Goal: Task Accomplishment & Management: Complete application form

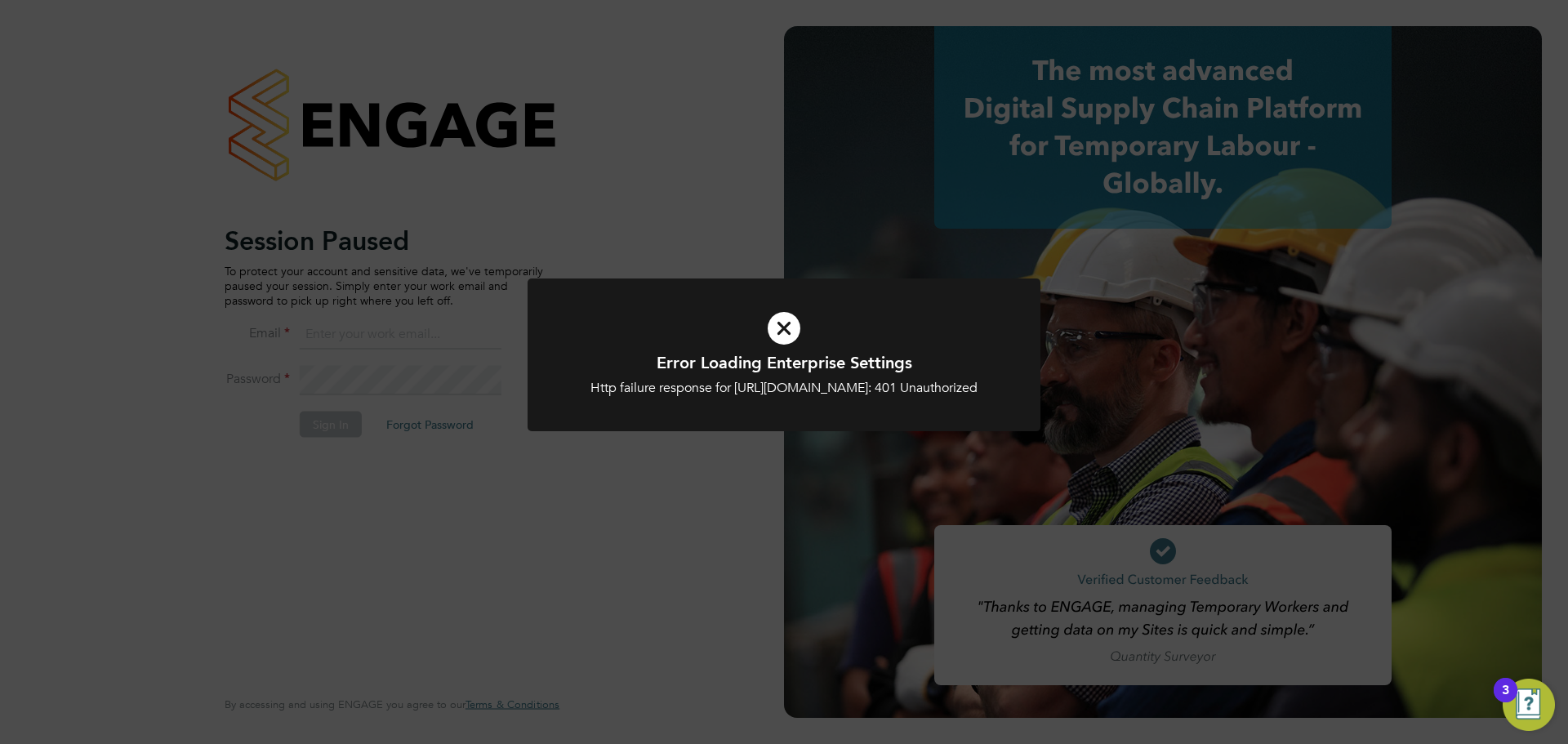
type input "emma.wells@randstad.co.uk"
click at [432, 463] on div "Error Loading Enterprise Settings Http failure response for https://morgansinda…" at bounding box center [784, 372] width 1568 height 744
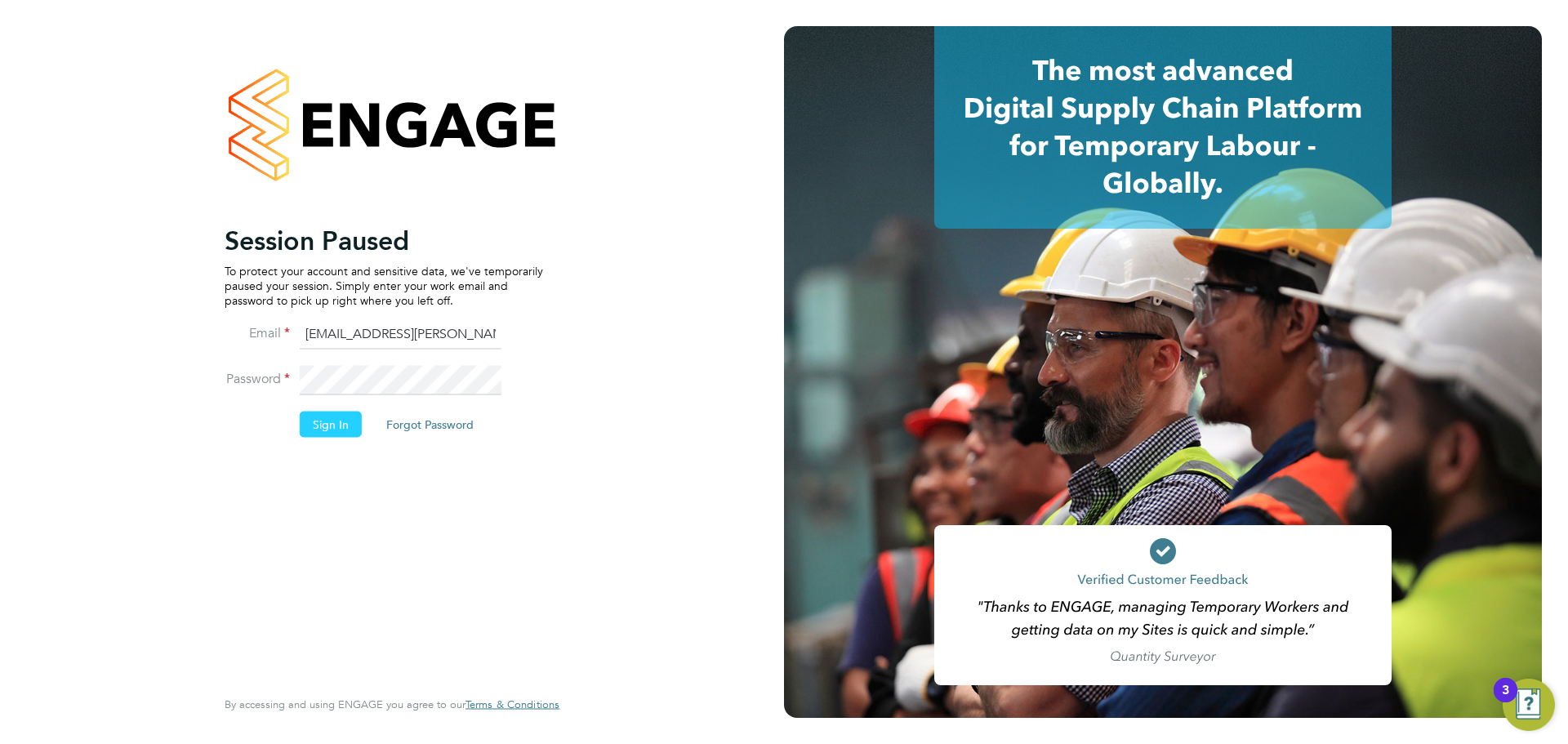
click at [334, 420] on button "Sign In" at bounding box center [331, 423] width 62 height 26
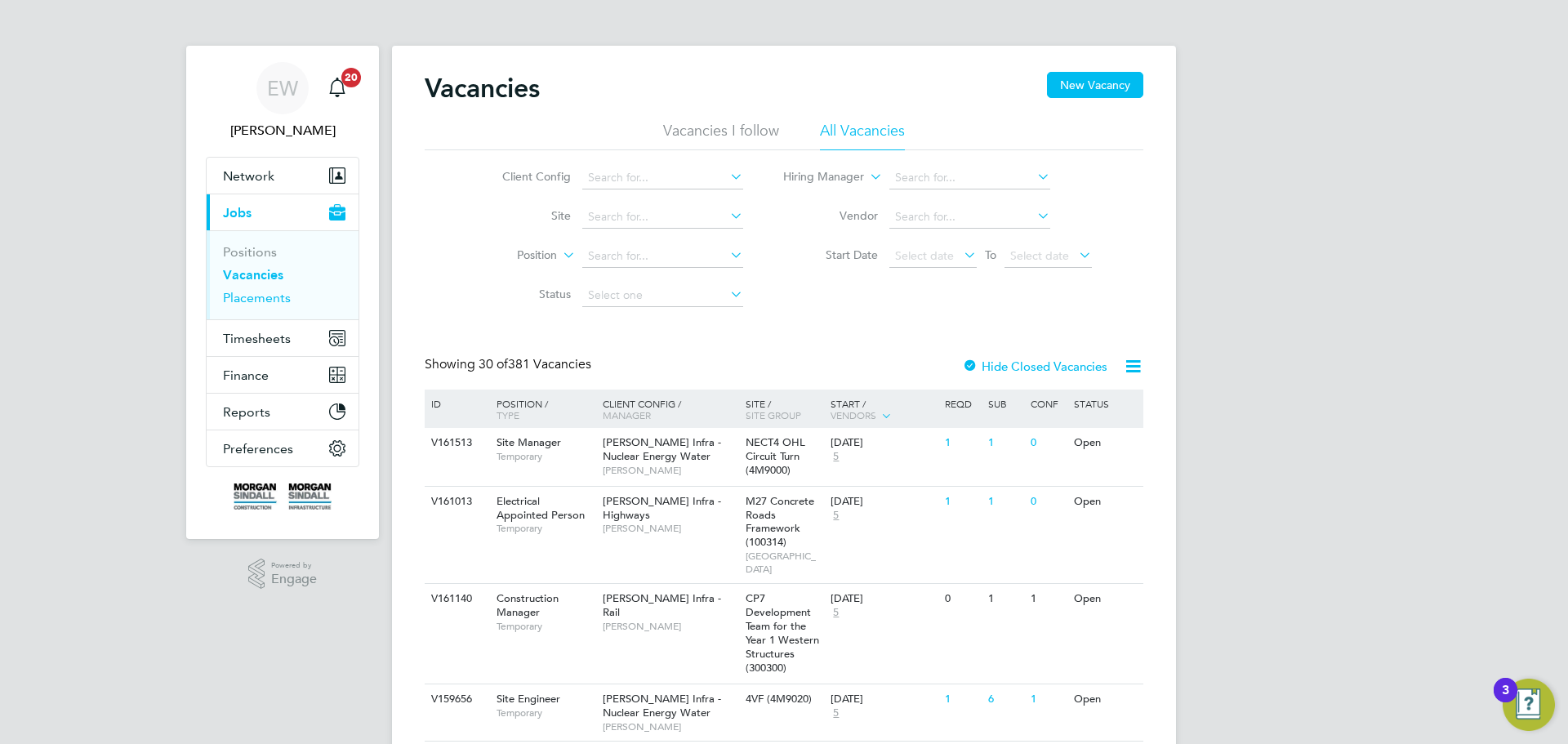
click at [255, 297] on link "Placements" at bounding box center [257, 298] width 68 height 16
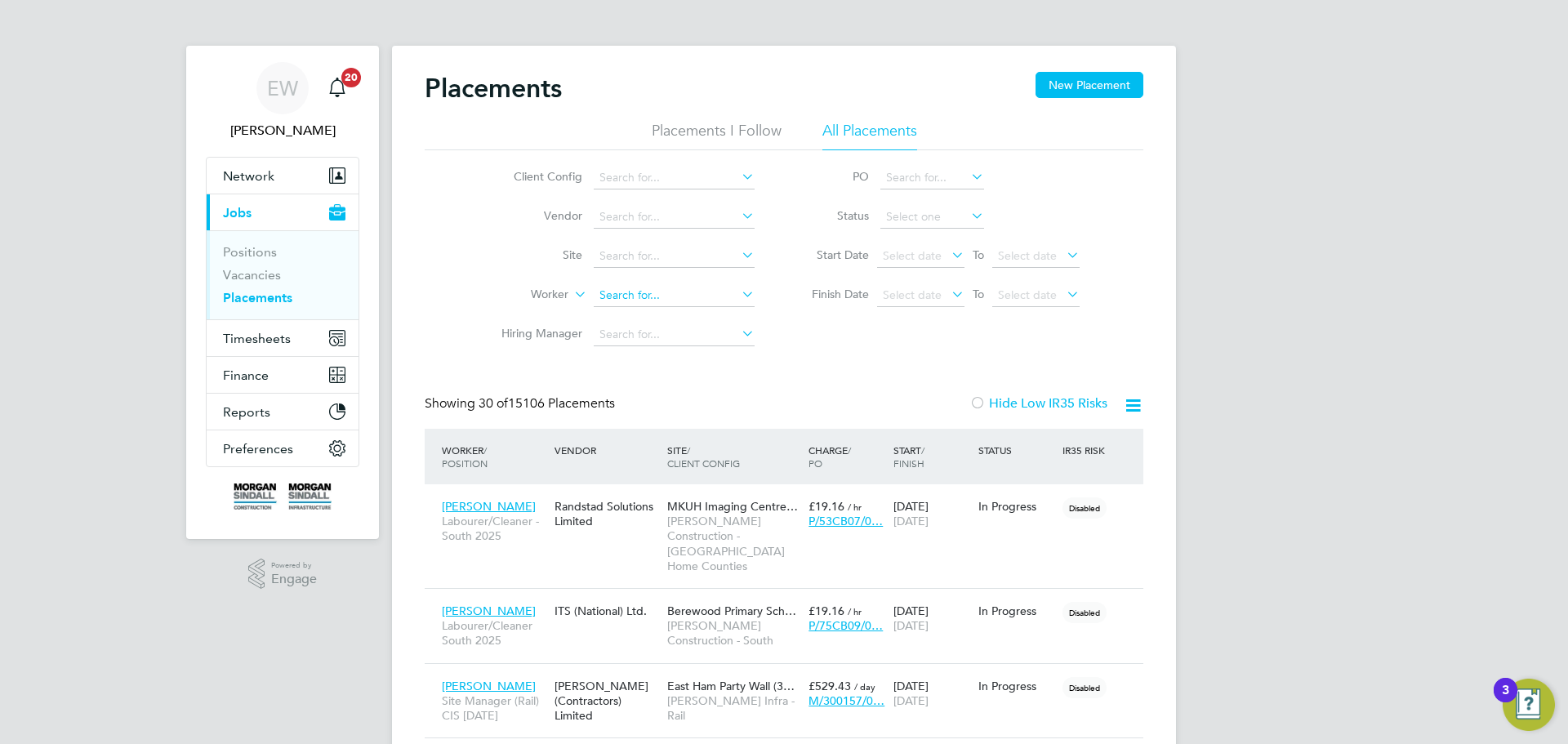
click at [669, 297] on input at bounding box center [674, 295] width 161 height 23
click at [667, 319] on li "Eph raim Chinungu" at bounding box center [673, 318] width 162 height 22
type input "Ephraim Chinungu"
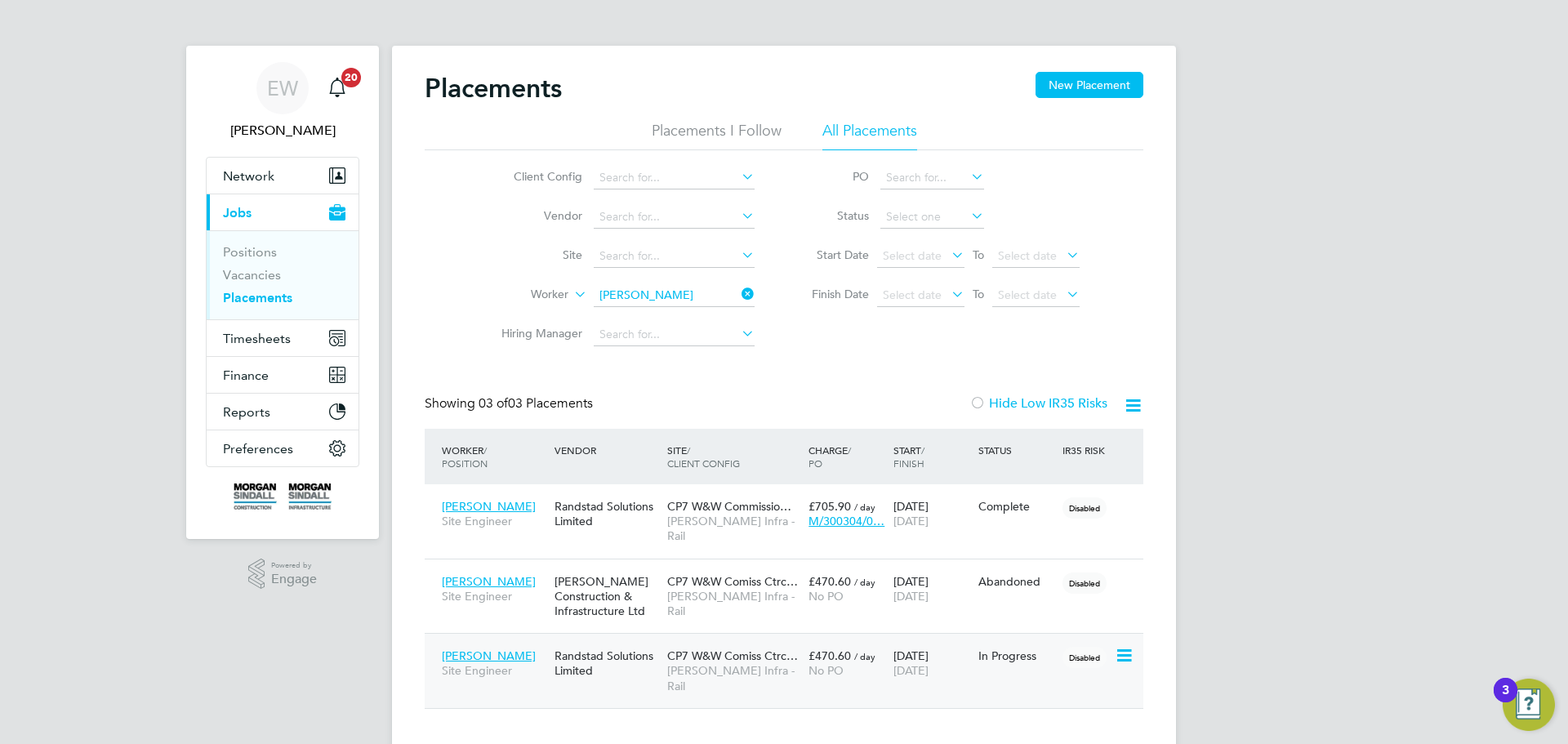
click at [652, 646] on div "Randstad Solutions Limited" at bounding box center [607, 663] width 113 height 46
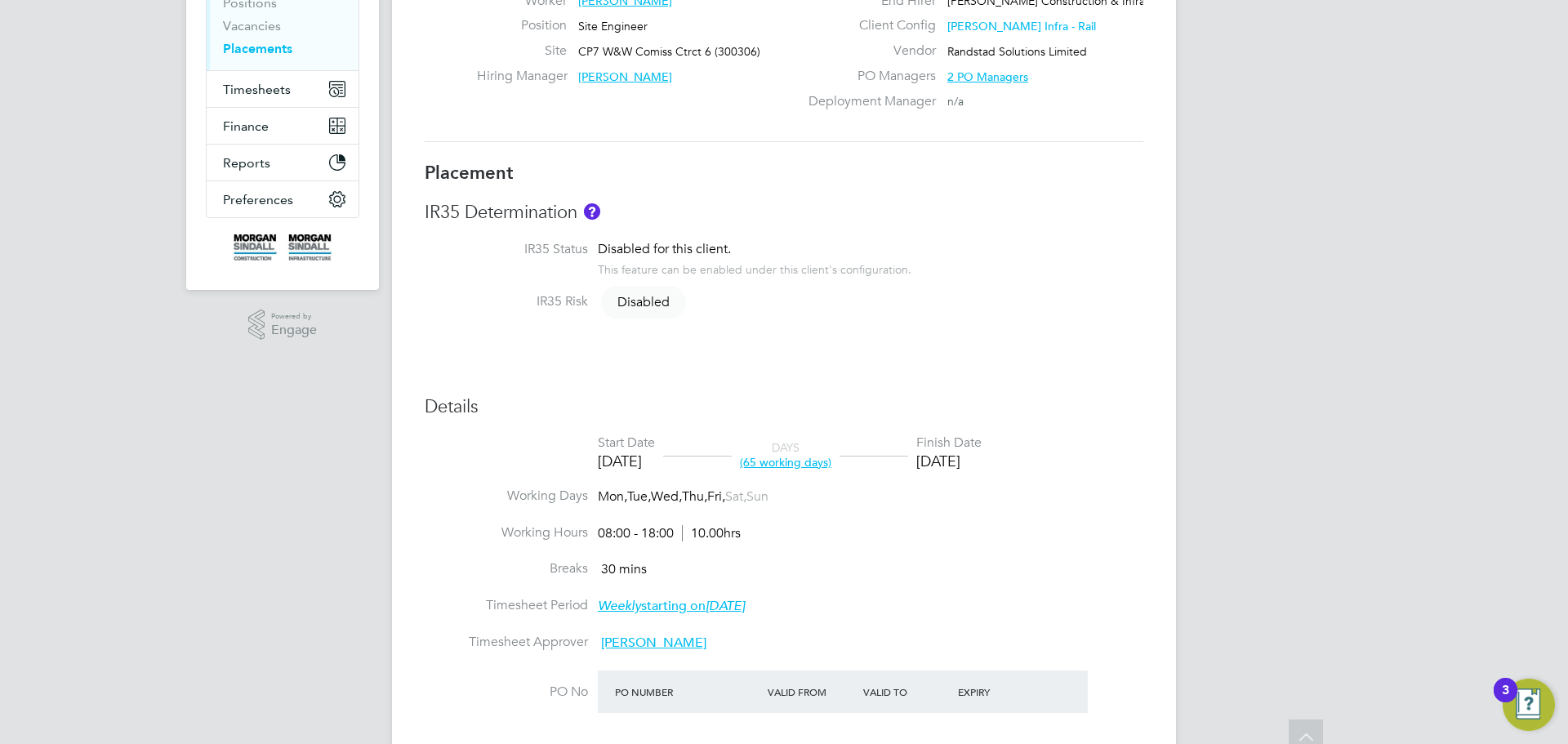
scroll to position [327, 0]
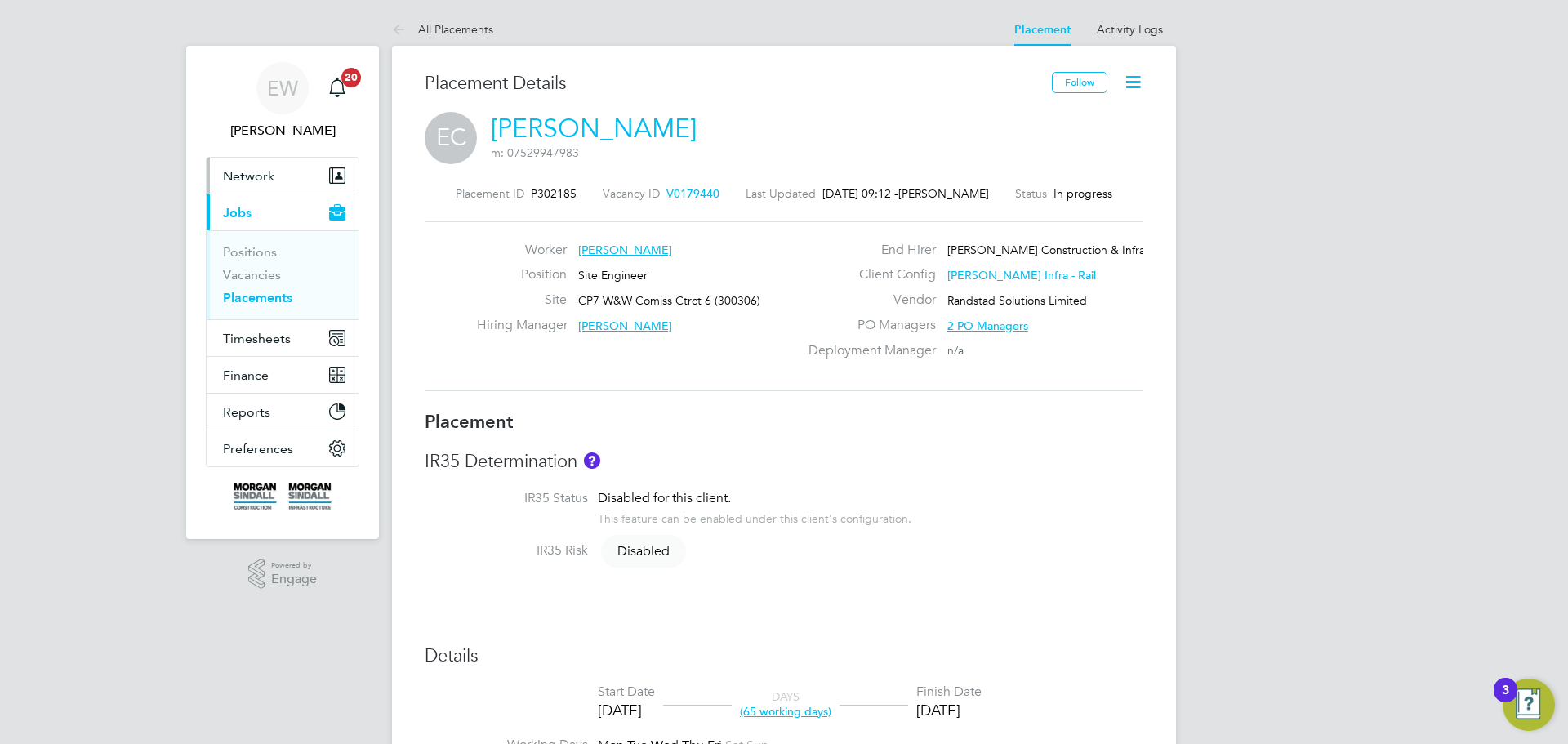
click at [241, 179] on span "Network" at bounding box center [249, 176] width 52 height 16
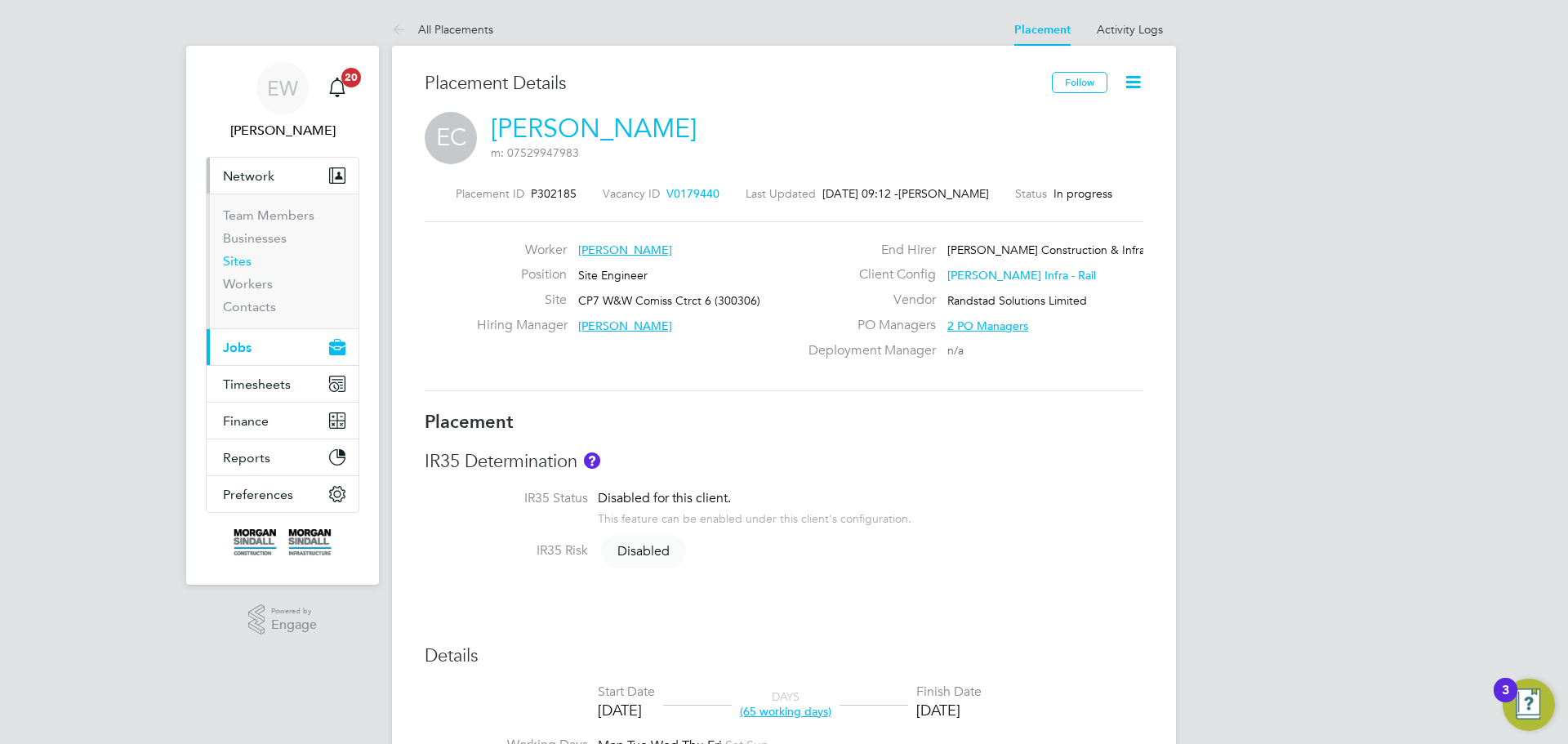
click at [243, 262] on link "Sites" at bounding box center [237, 261] width 29 height 16
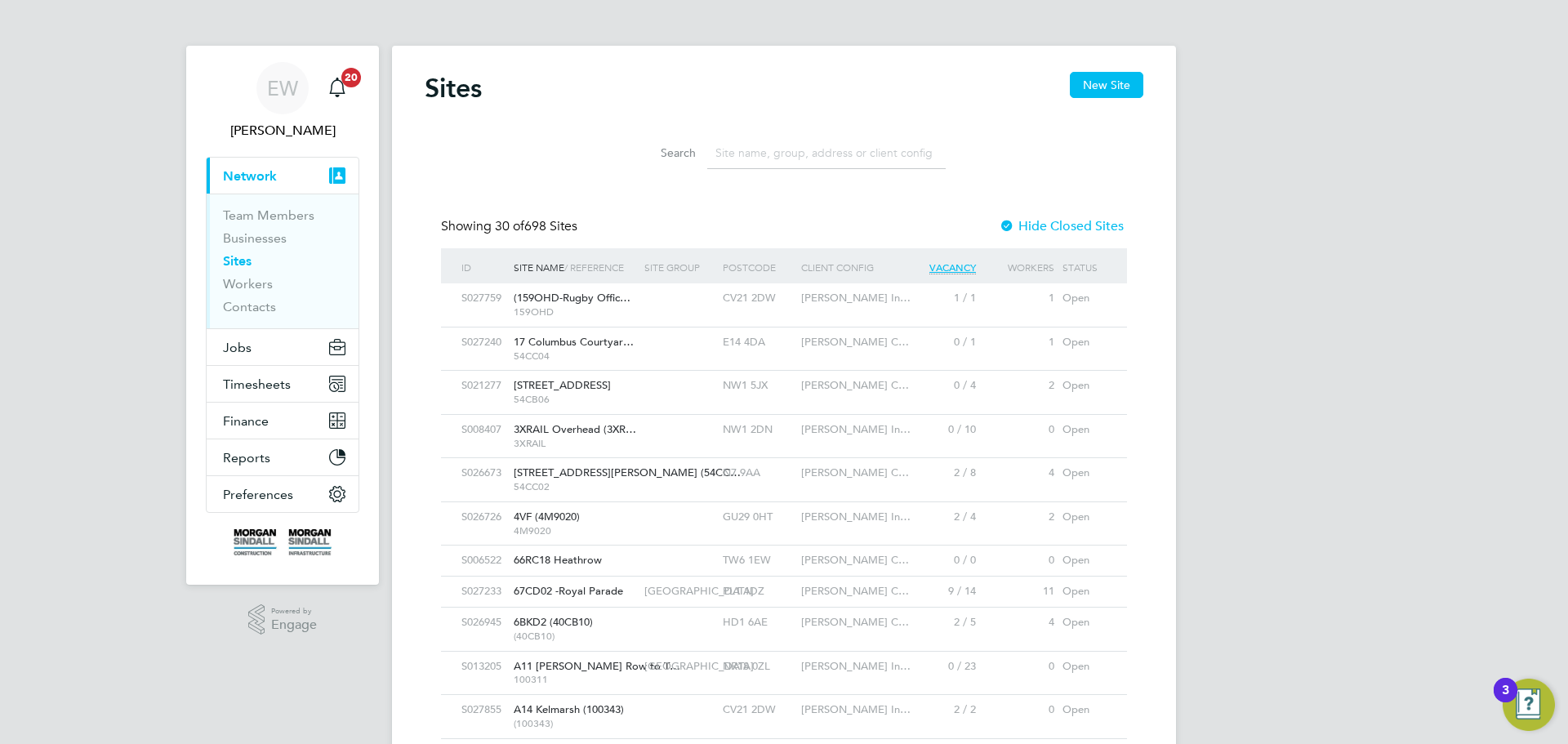
click at [751, 152] on input at bounding box center [826, 153] width 238 height 32
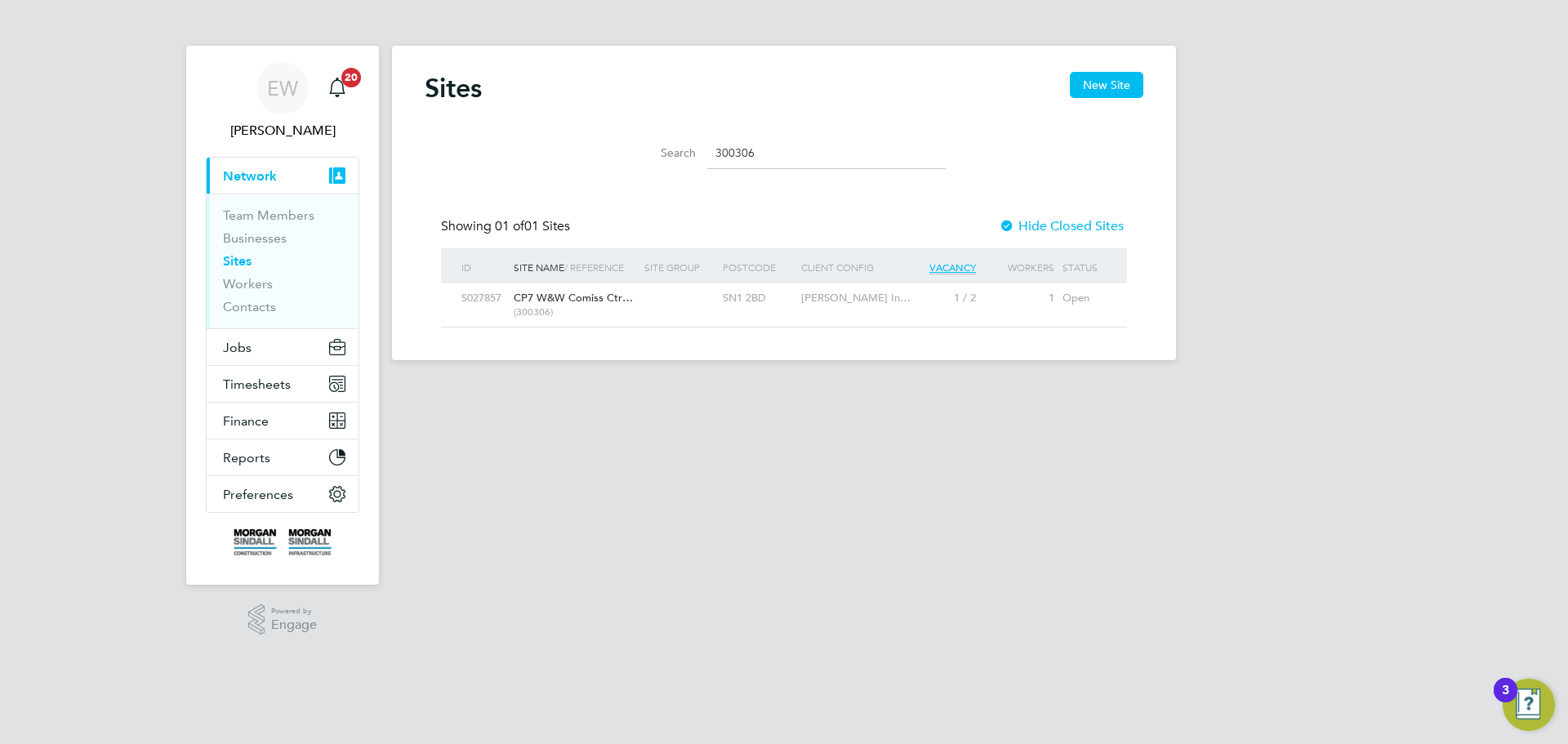
type input "300306"
click at [571, 305] on div "CP7 W&W Comiss Ctr… (300306)" at bounding box center [575, 305] width 131 height 43
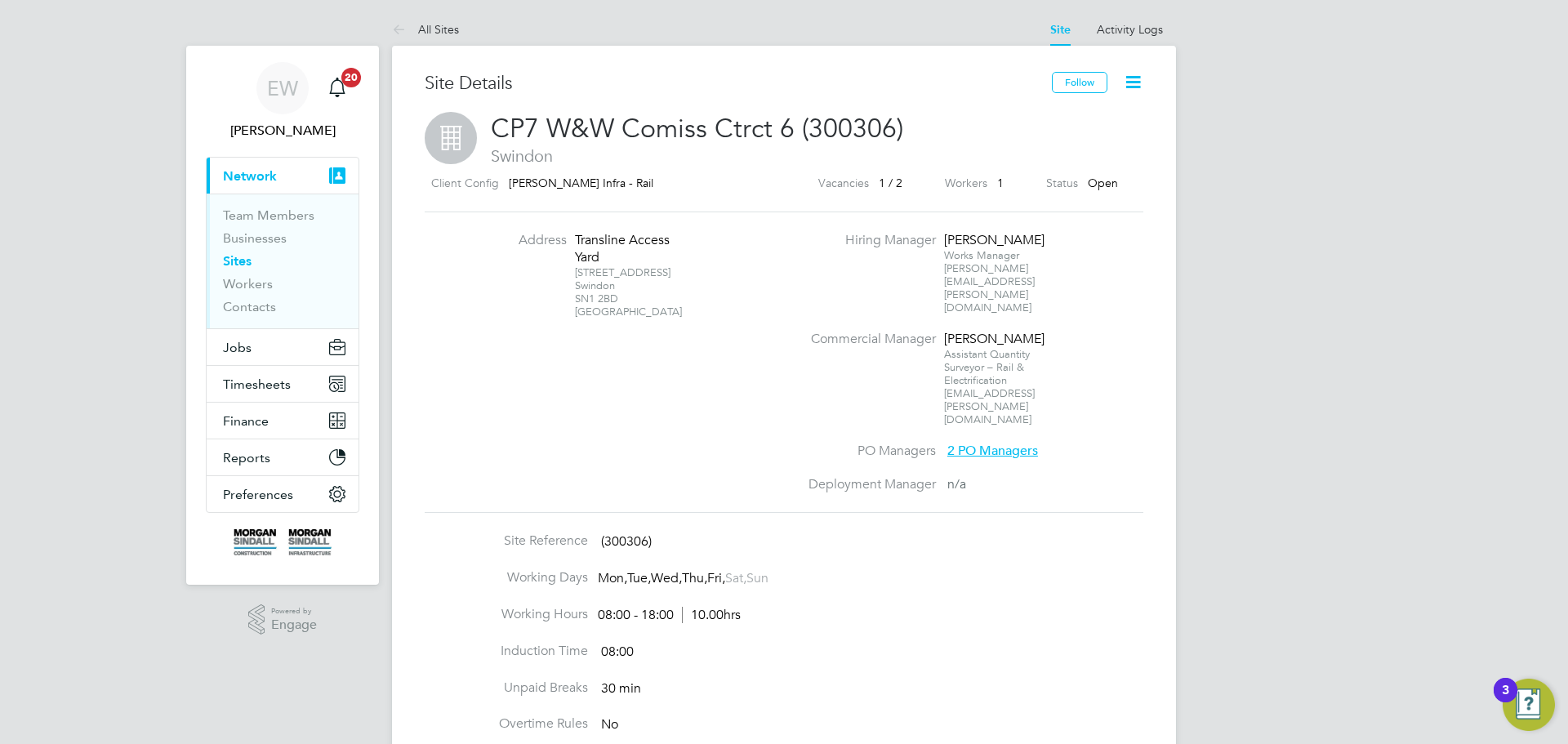
click at [1132, 86] on icon at bounding box center [1133, 82] width 20 height 20
click at [1079, 140] on li "Edit Site e" at bounding box center [1094, 143] width 93 height 23
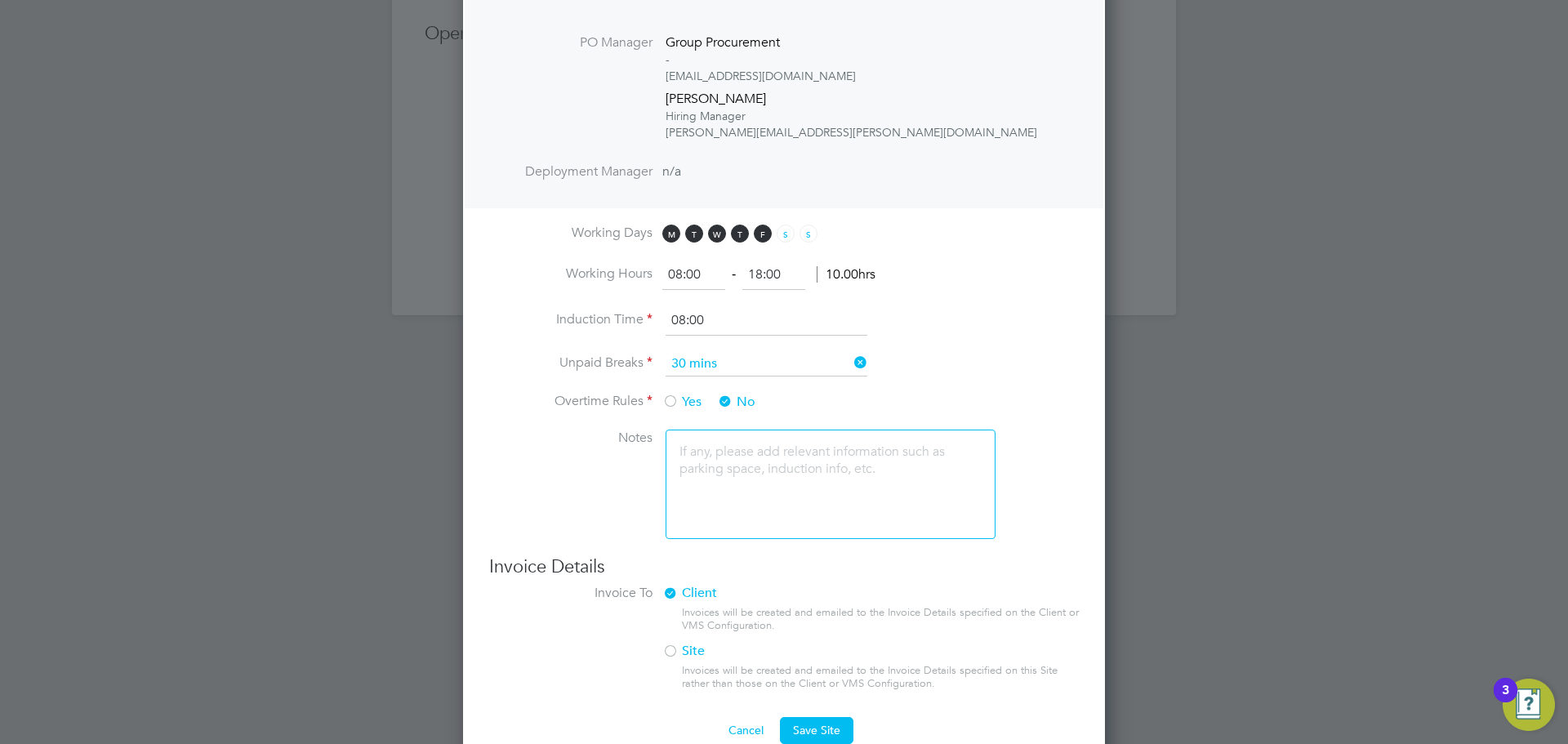
scroll to position [931, 0]
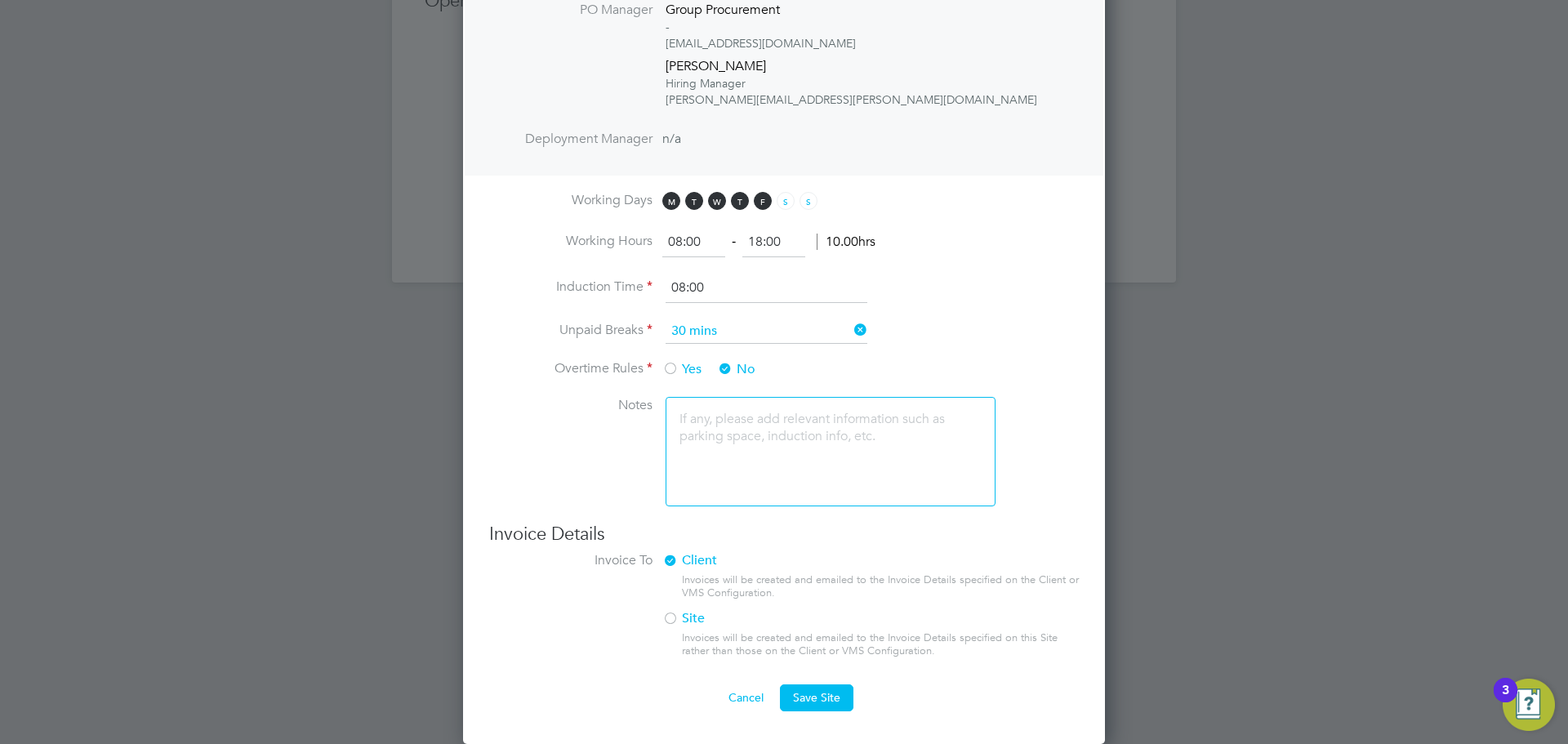
click at [736, 697] on button "Cancel" at bounding box center [745, 697] width 61 height 26
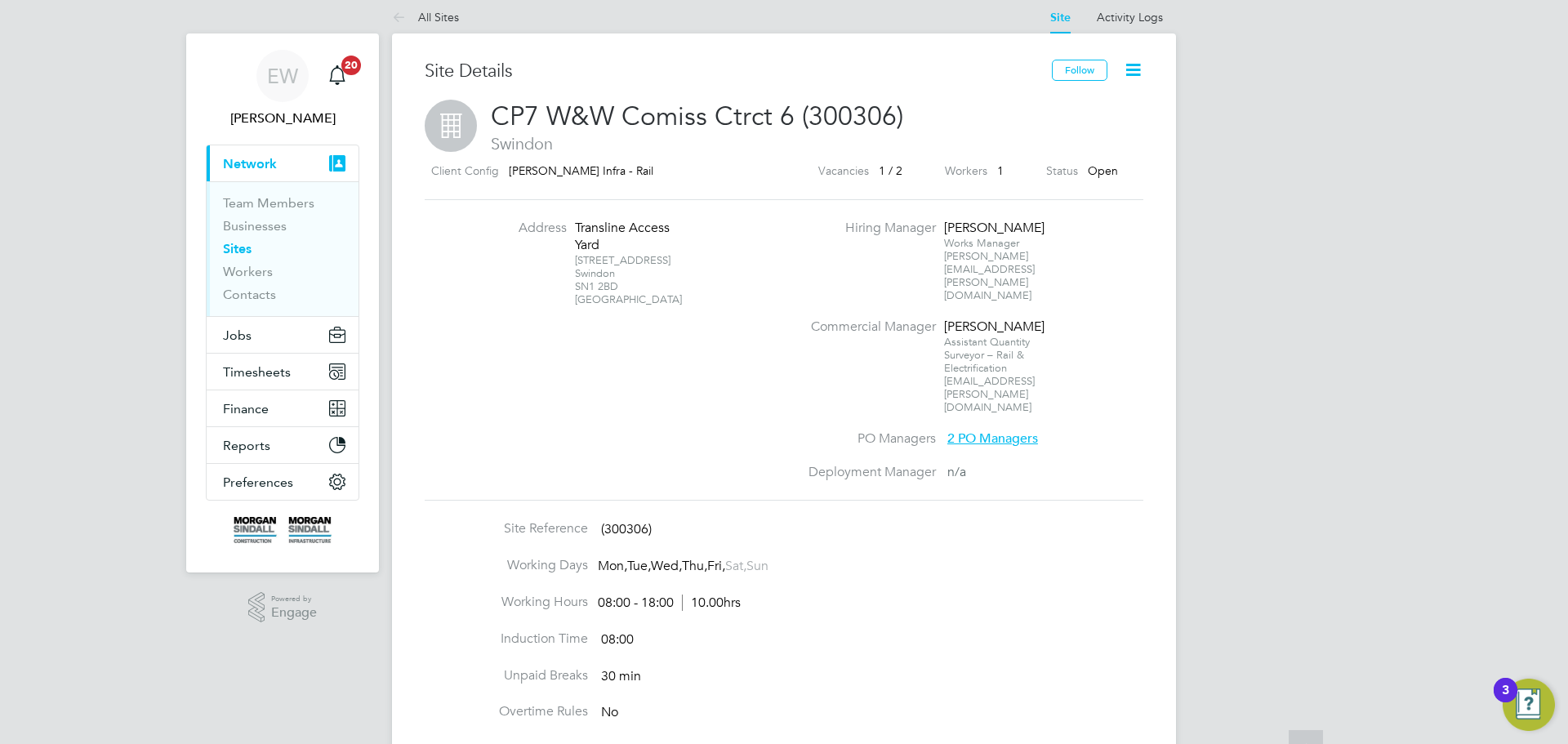
scroll to position [0, 0]
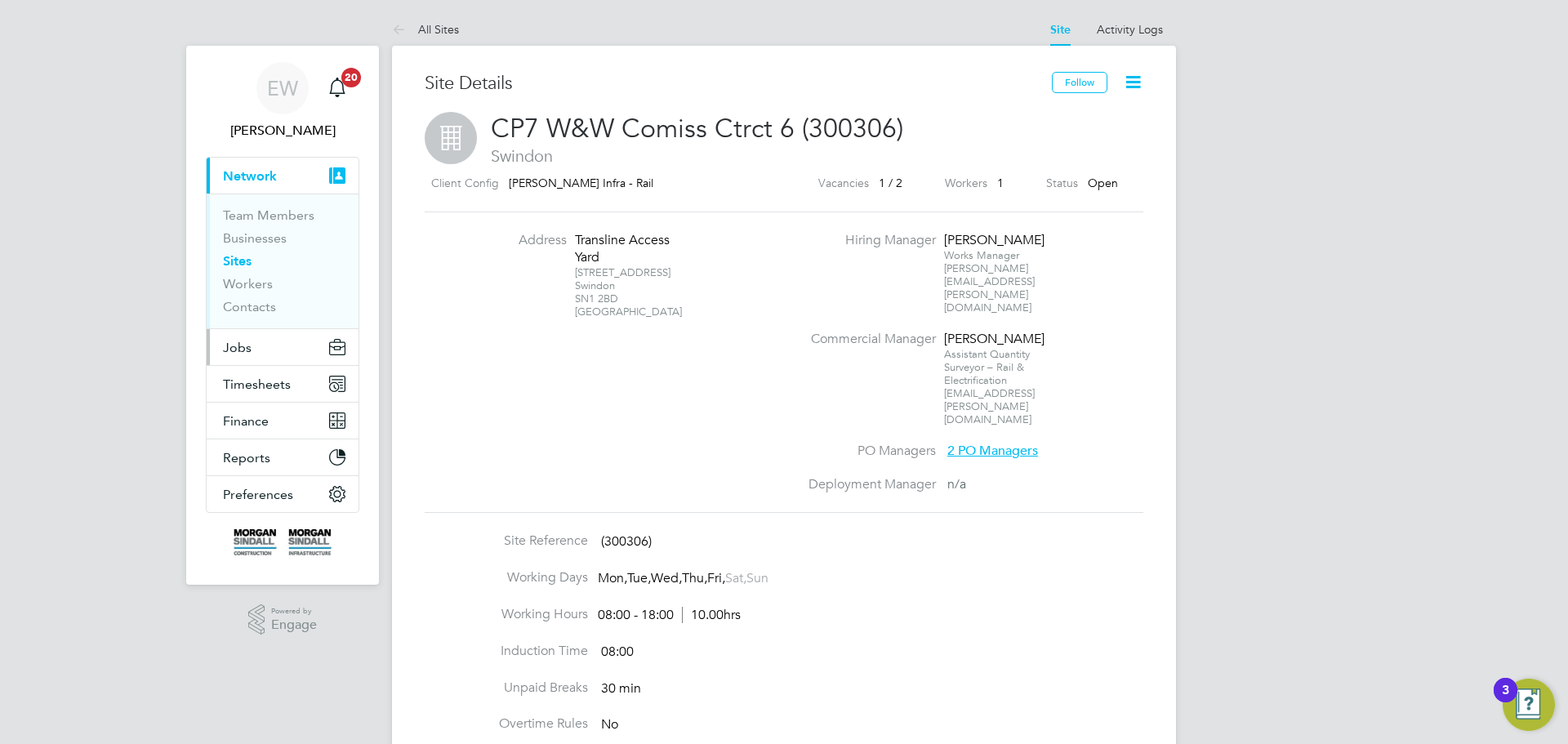
click at [247, 347] on span "Jobs" at bounding box center [237, 348] width 29 height 16
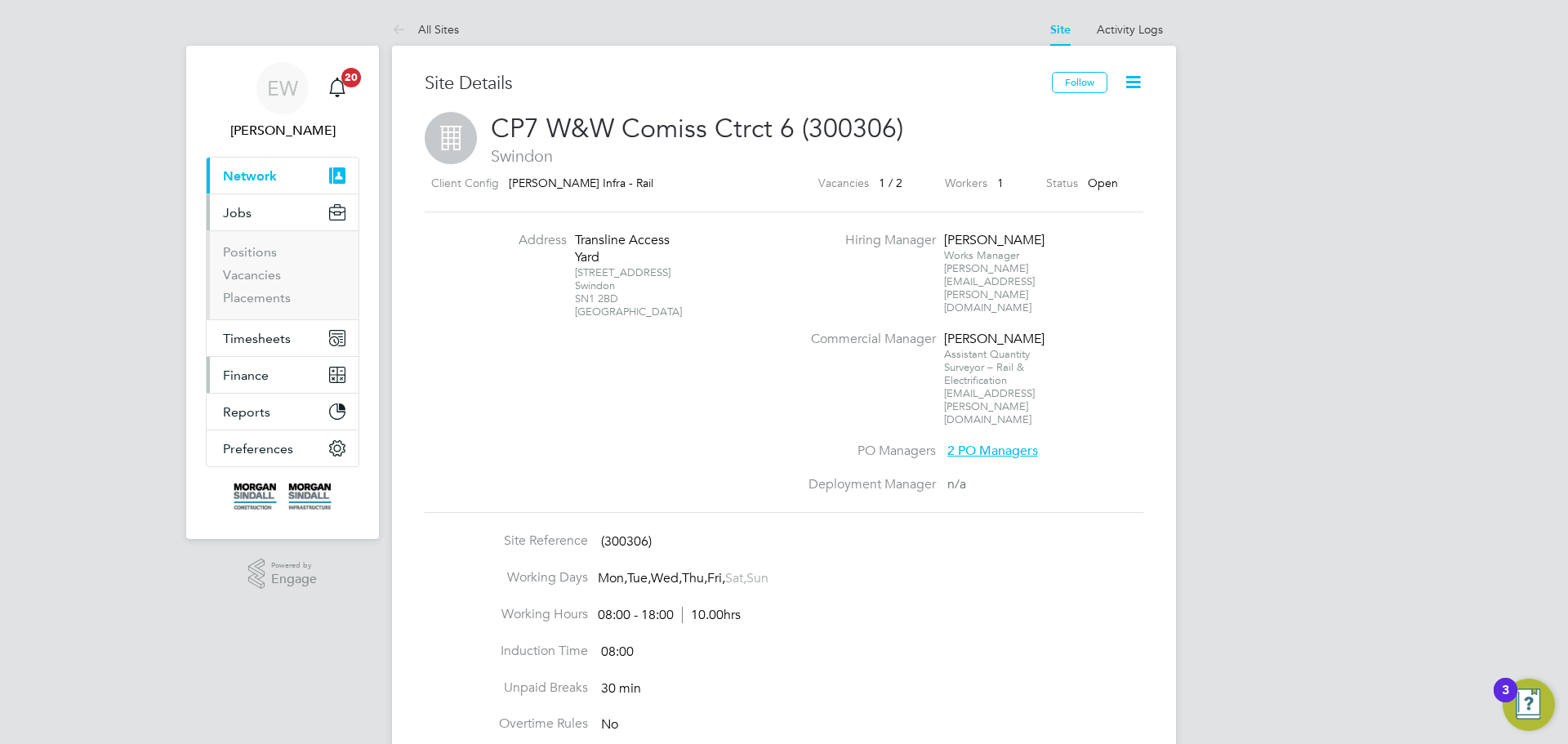
click at [256, 368] on span "Finance" at bounding box center [246, 375] width 46 height 16
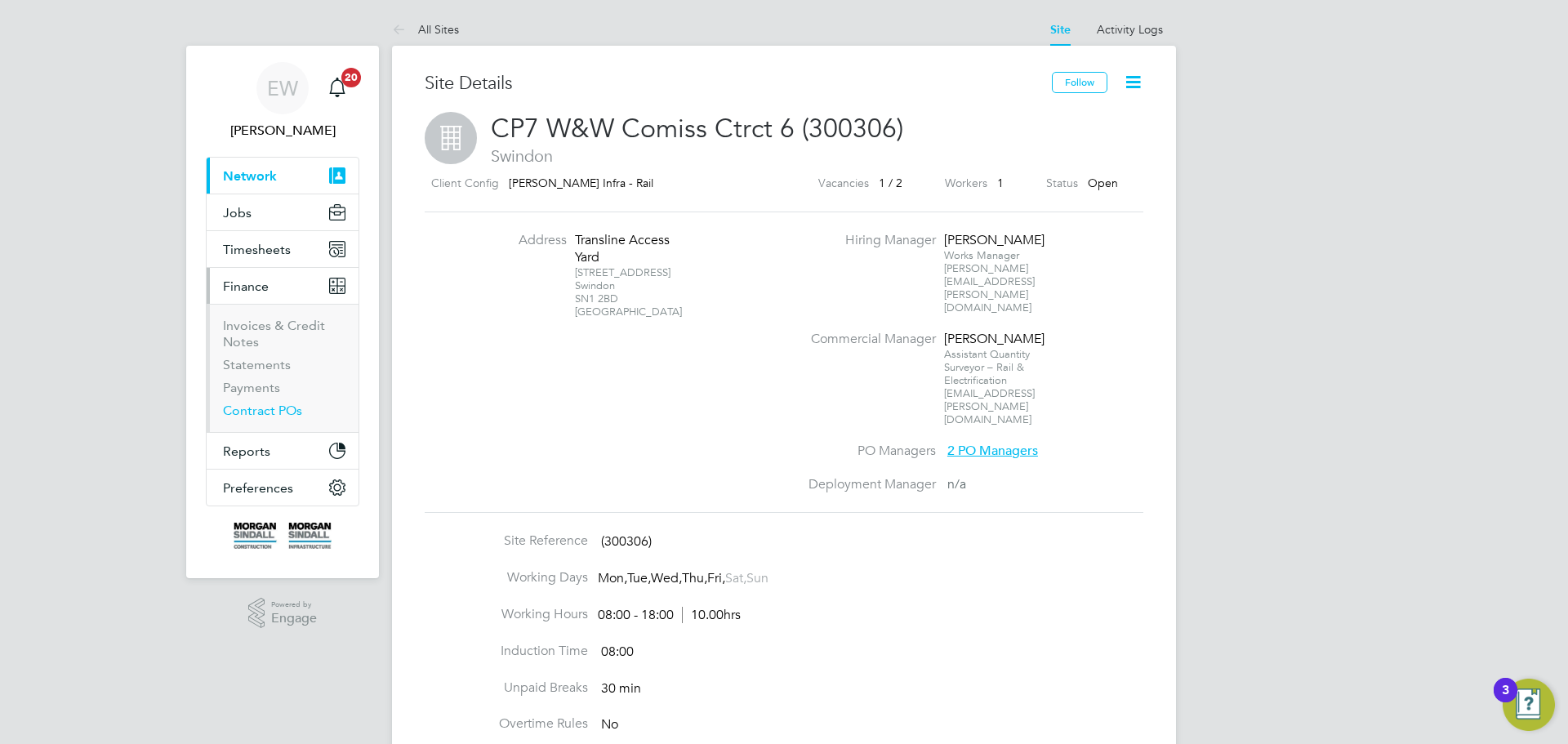
click at [265, 412] on link "Contract POs" at bounding box center [263, 410] width 80 height 16
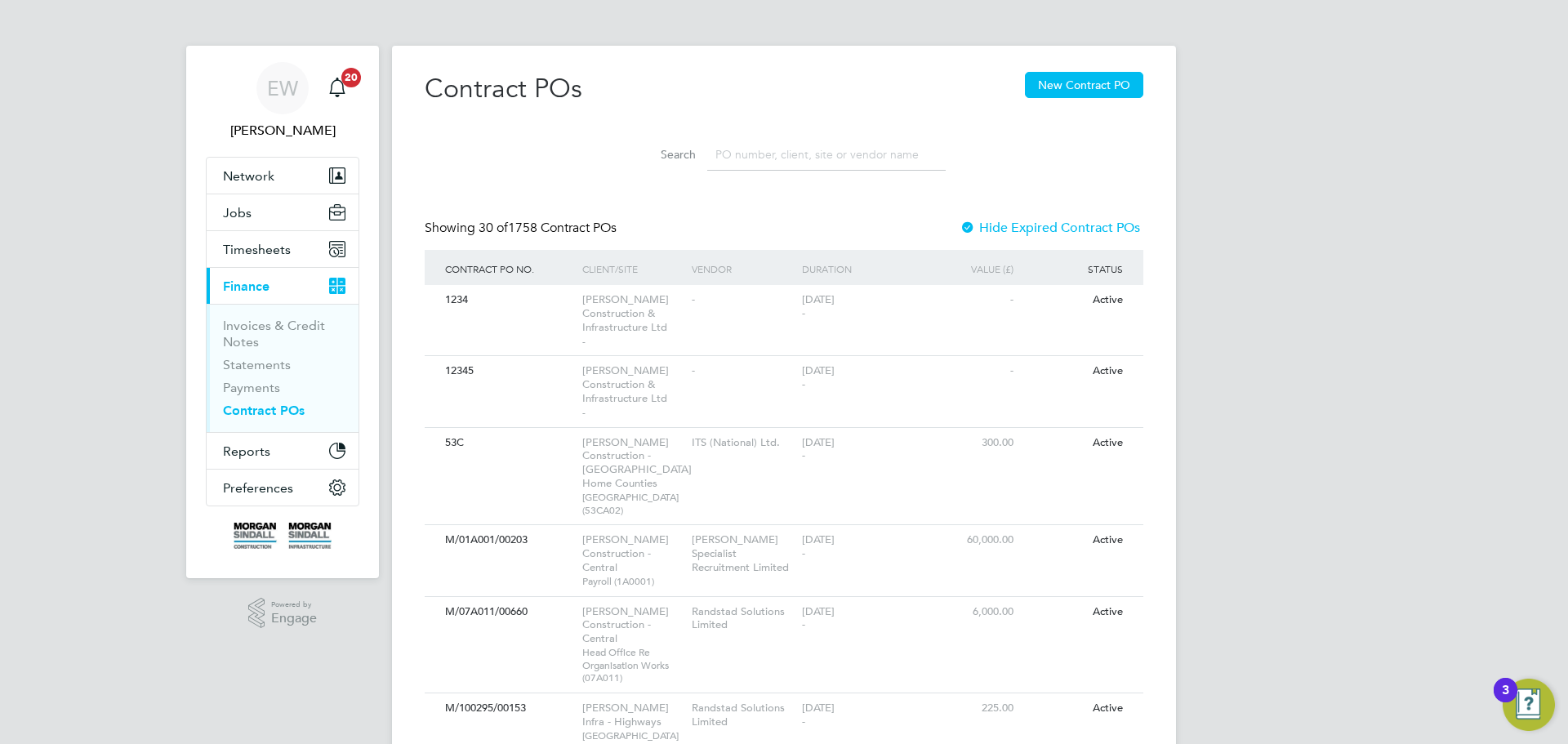
click at [763, 154] on input at bounding box center [826, 154] width 238 height 32
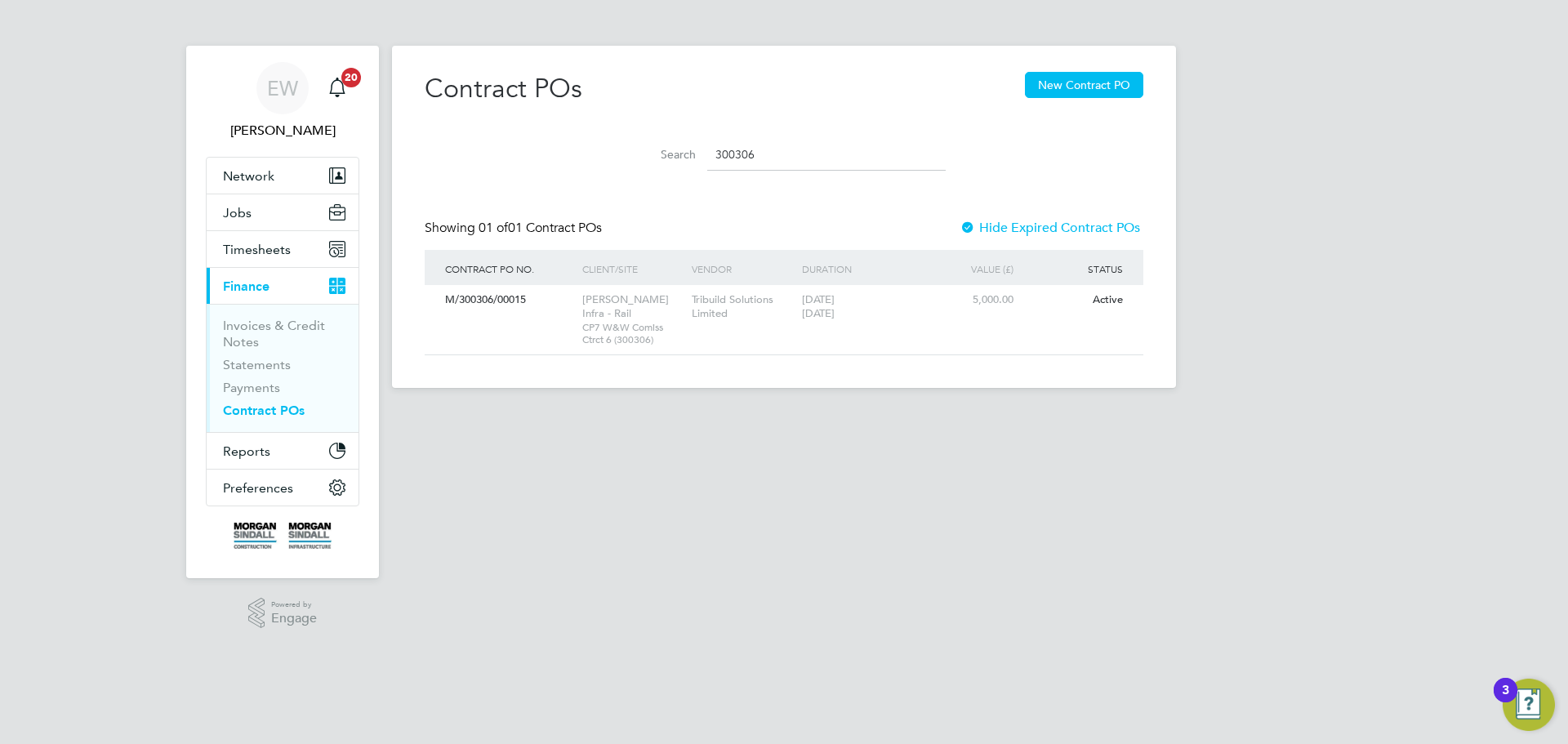
type input "300306"
click at [1079, 88] on button "New Contract PO" at bounding box center [1084, 85] width 119 height 26
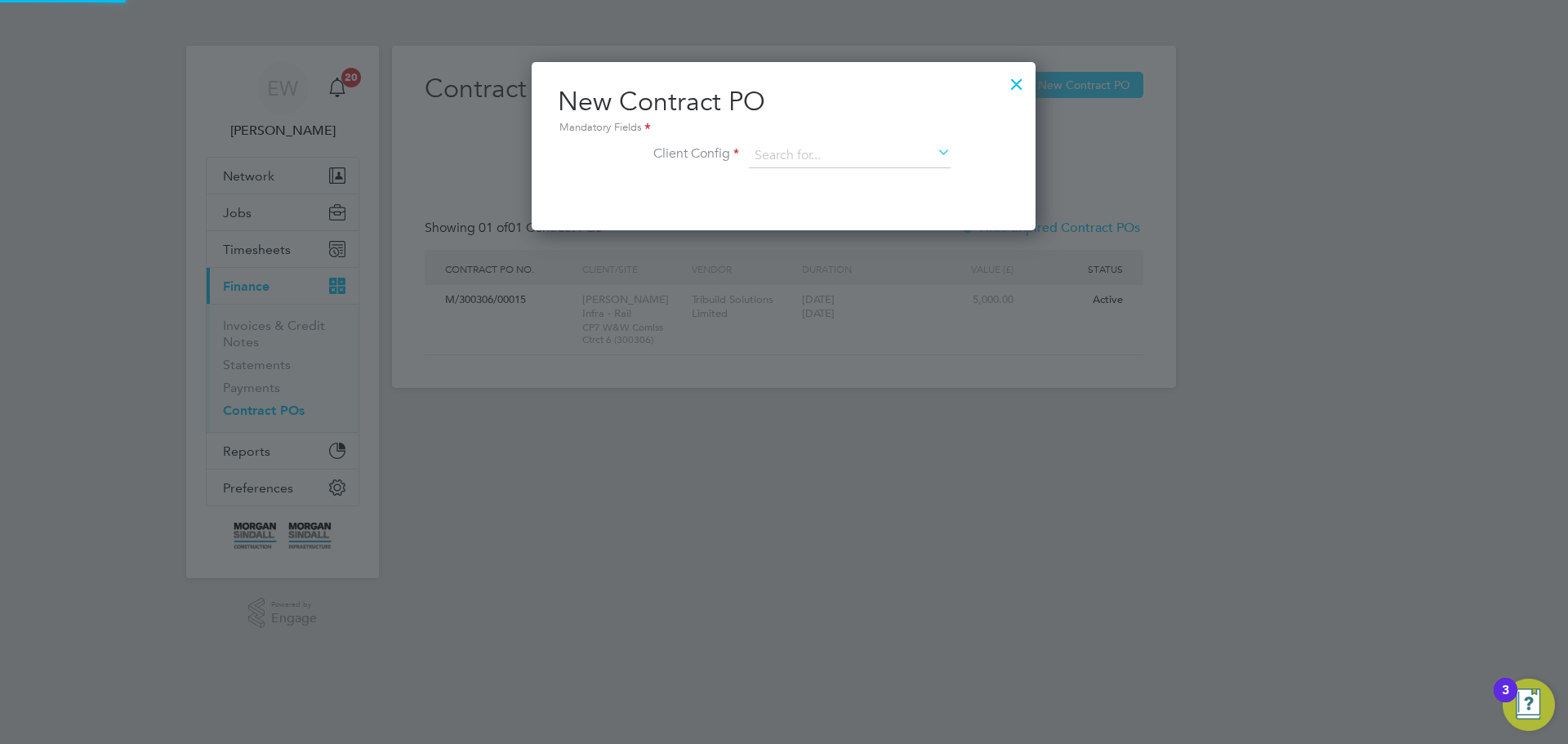
scroll to position [168, 505]
click at [863, 147] on input at bounding box center [850, 155] width 202 height 25
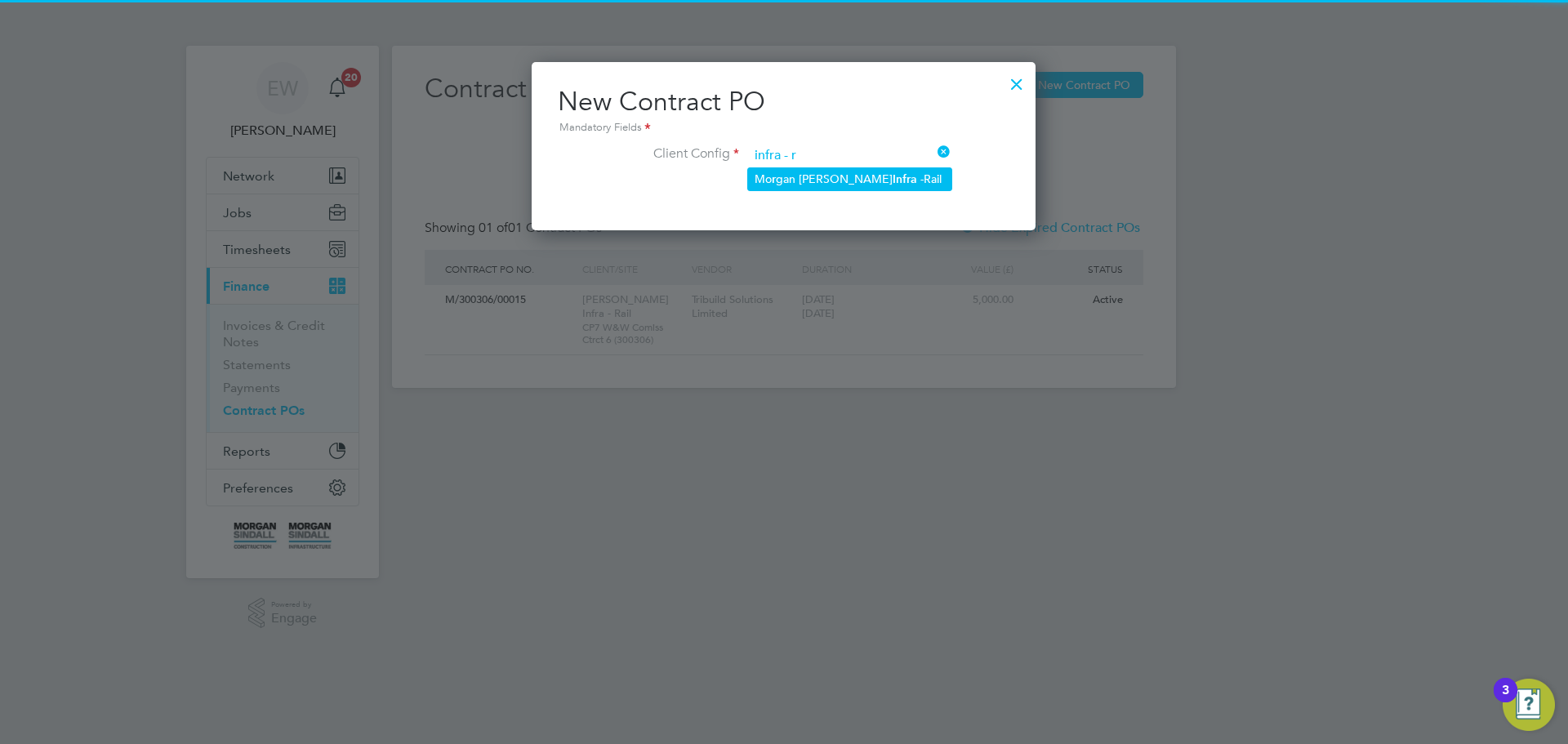
click at [893, 179] on b "Infra" at bounding box center [905, 179] width 25 height 14
type input "[PERSON_NAME] Infra - Rail"
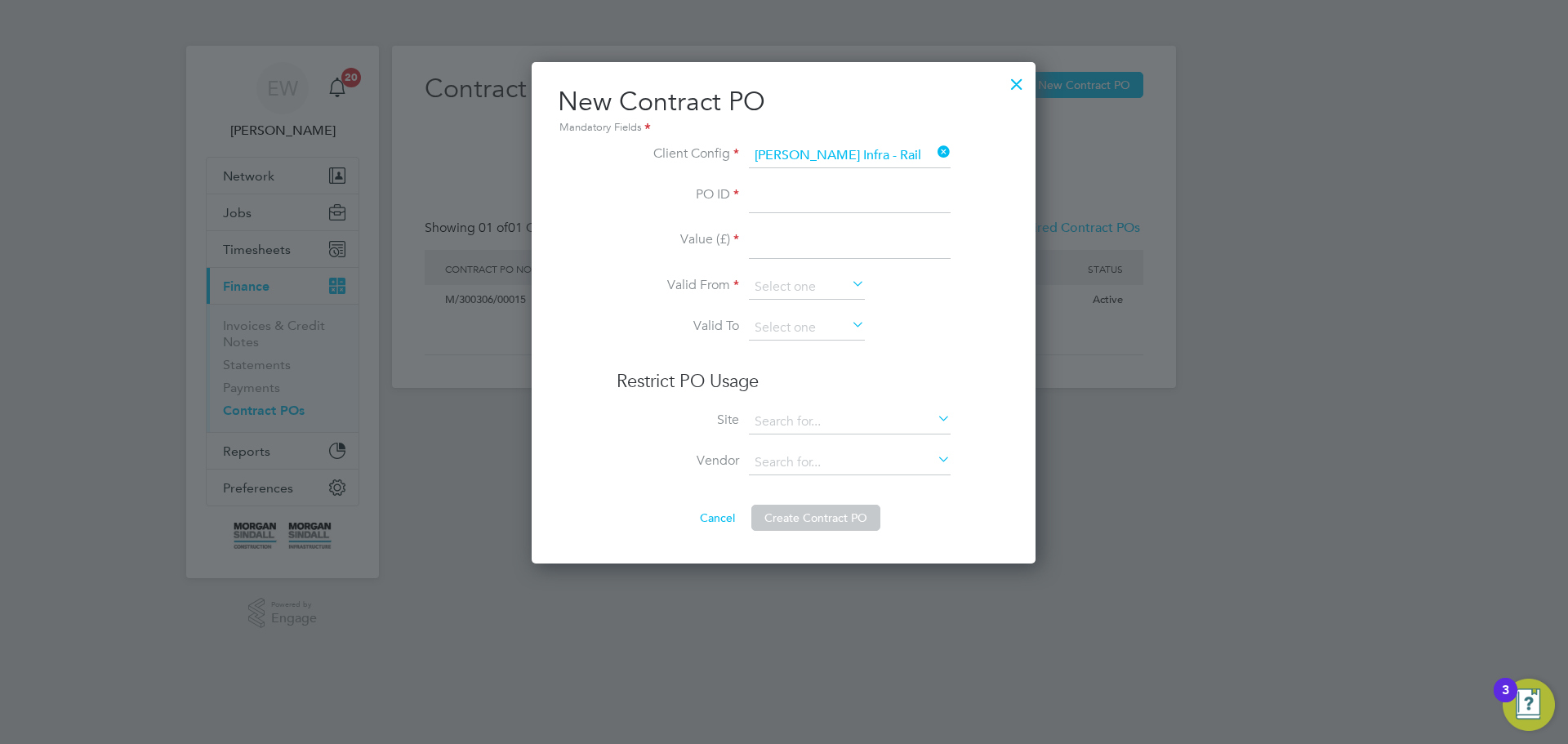
click at [818, 210] on input at bounding box center [850, 199] width 202 height 30
click at [1014, 84] on div at bounding box center [1017, 81] width 30 height 30
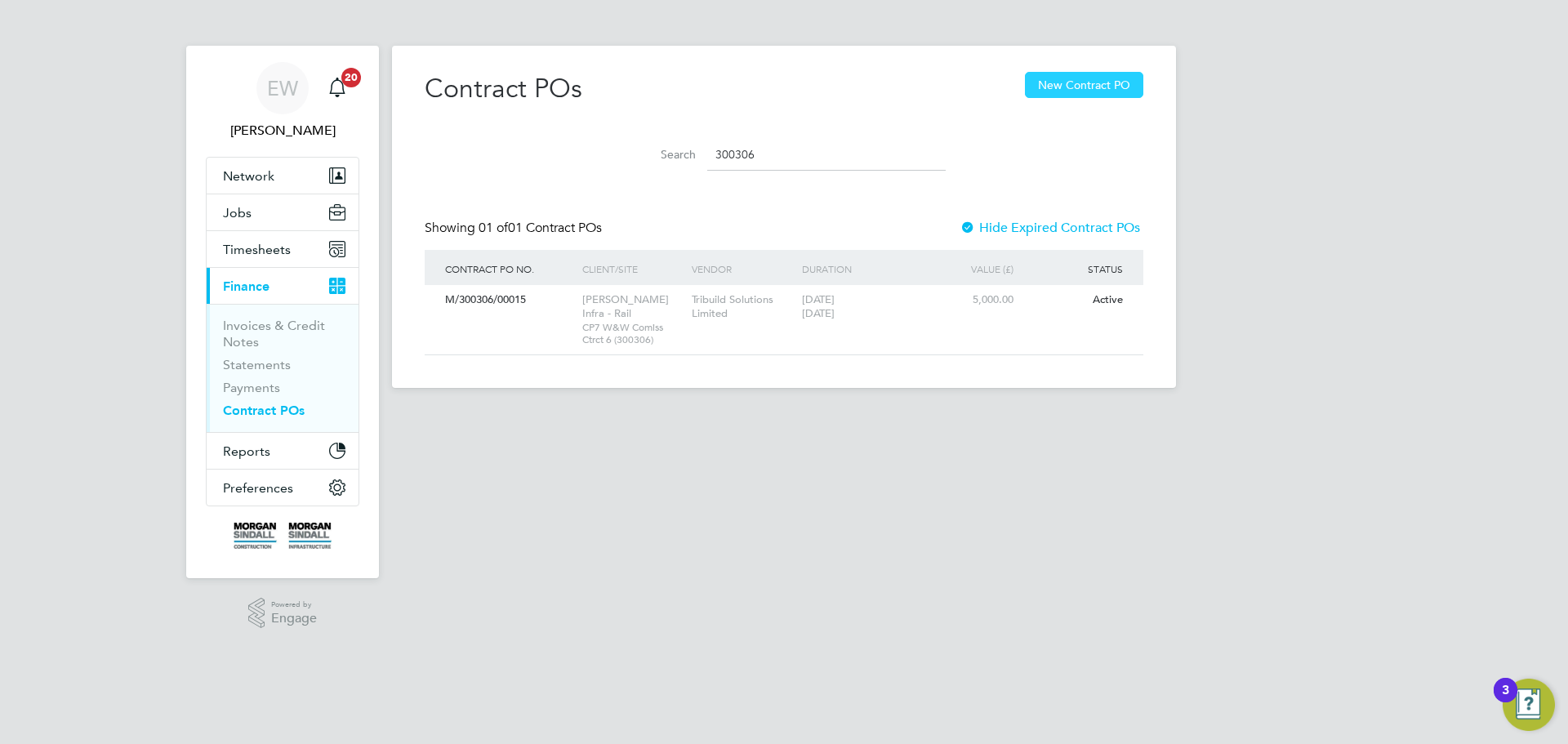
click at [1109, 82] on button "New Contract PO" at bounding box center [1084, 85] width 119 height 26
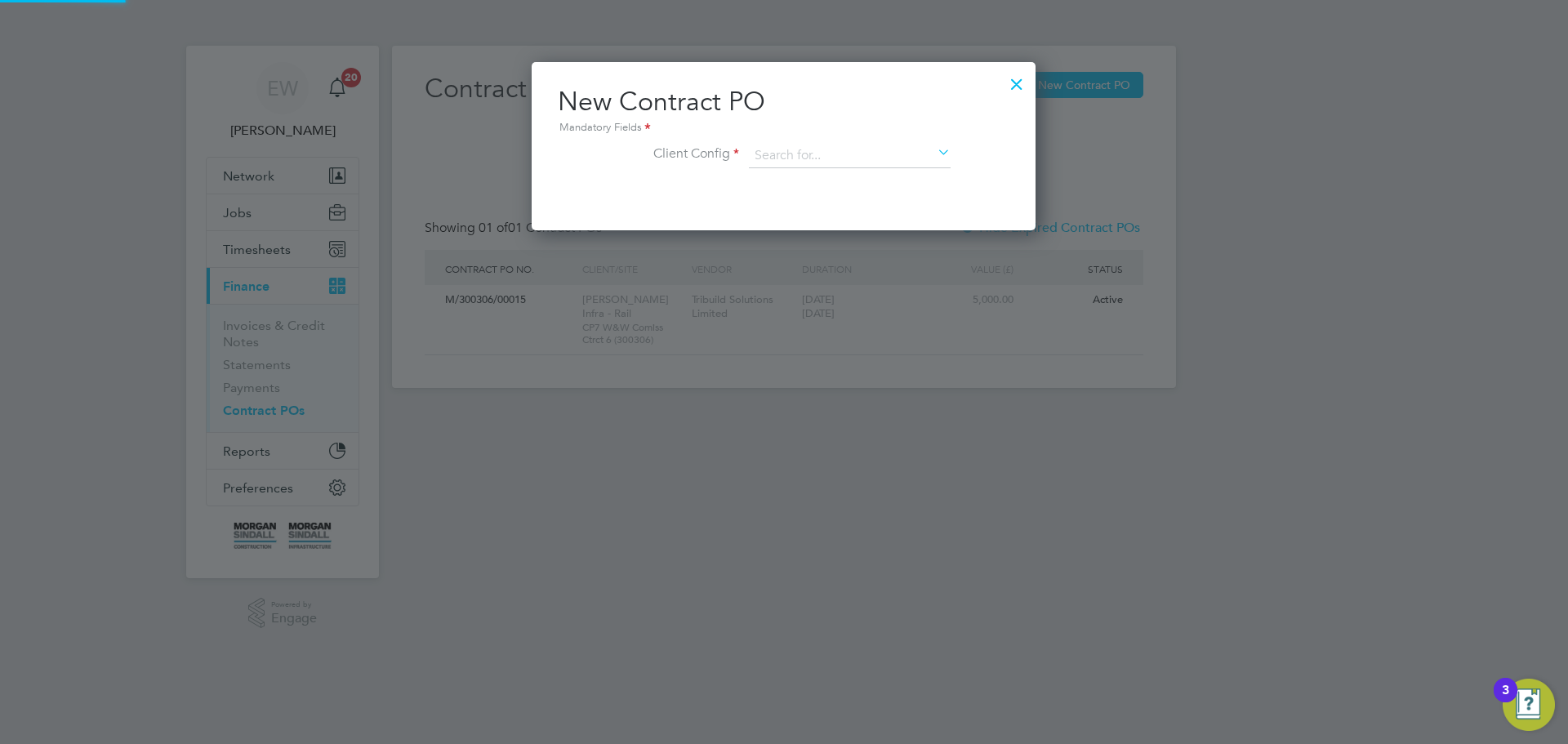
scroll to position [168, 505]
click at [871, 160] on input at bounding box center [850, 155] width 202 height 25
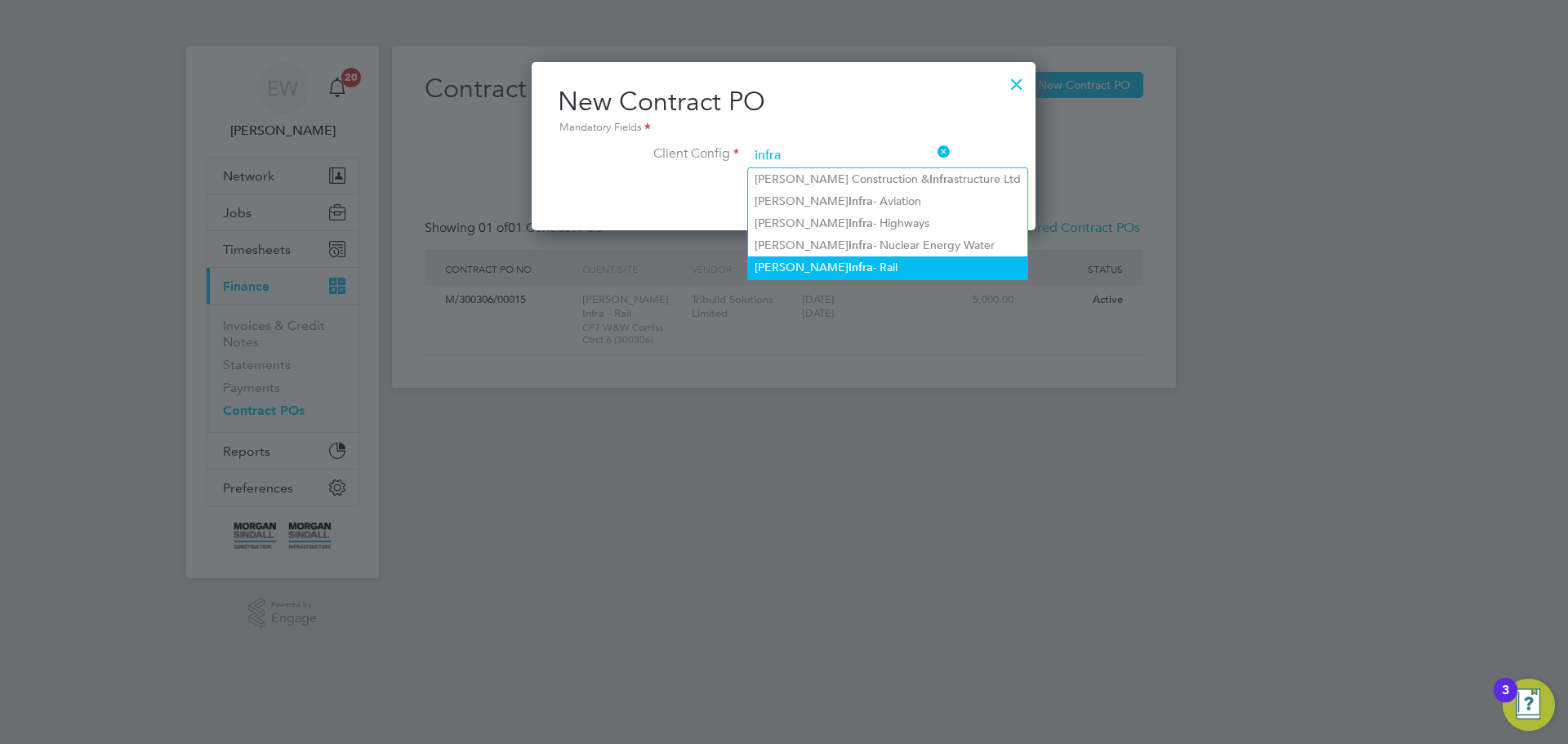
click at [877, 261] on li "Morgan Sindall Infra - Rail" at bounding box center [888, 267] width 279 height 22
type input "[PERSON_NAME] Infra - Rail"
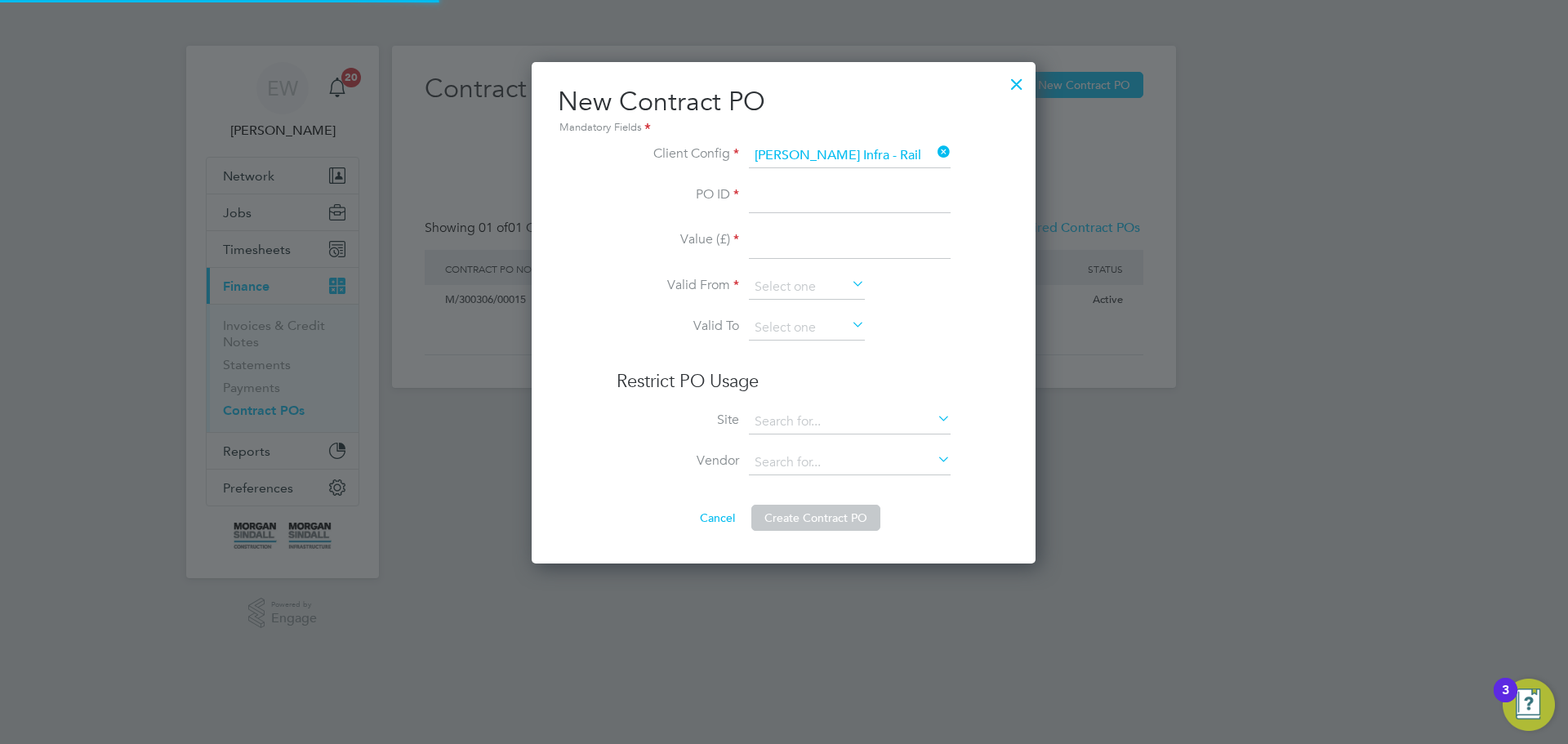
scroll to position [502, 505]
click at [823, 198] on input at bounding box center [850, 199] width 202 height 30
paste input "M/300306/00013"
type input "M/300306/00013"
click at [813, 245] on input at bounding box center [850, 244] width 202 height 30
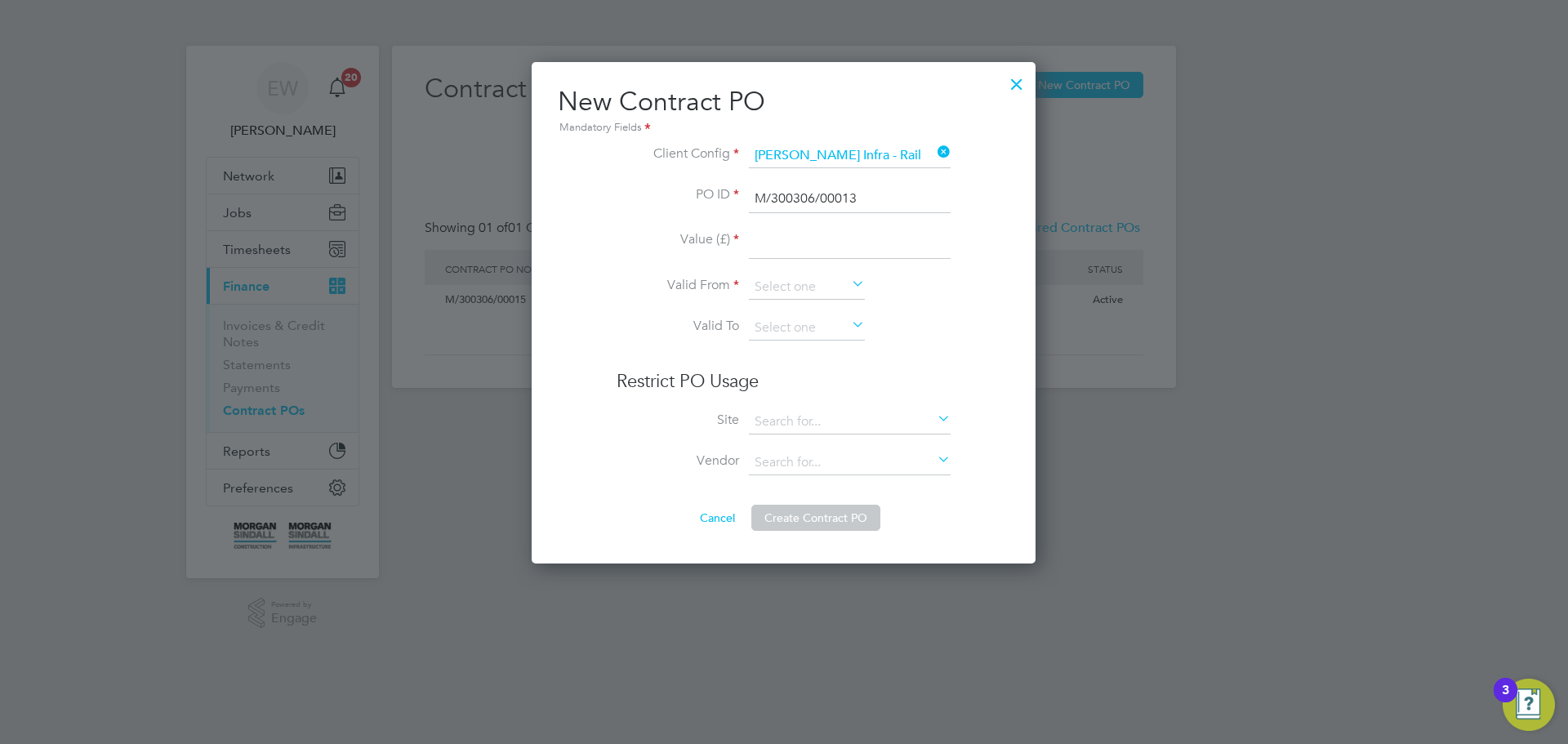
type input "5000"
click at [773, 293] on input at bounding box center [807, 287] width 116 height 25
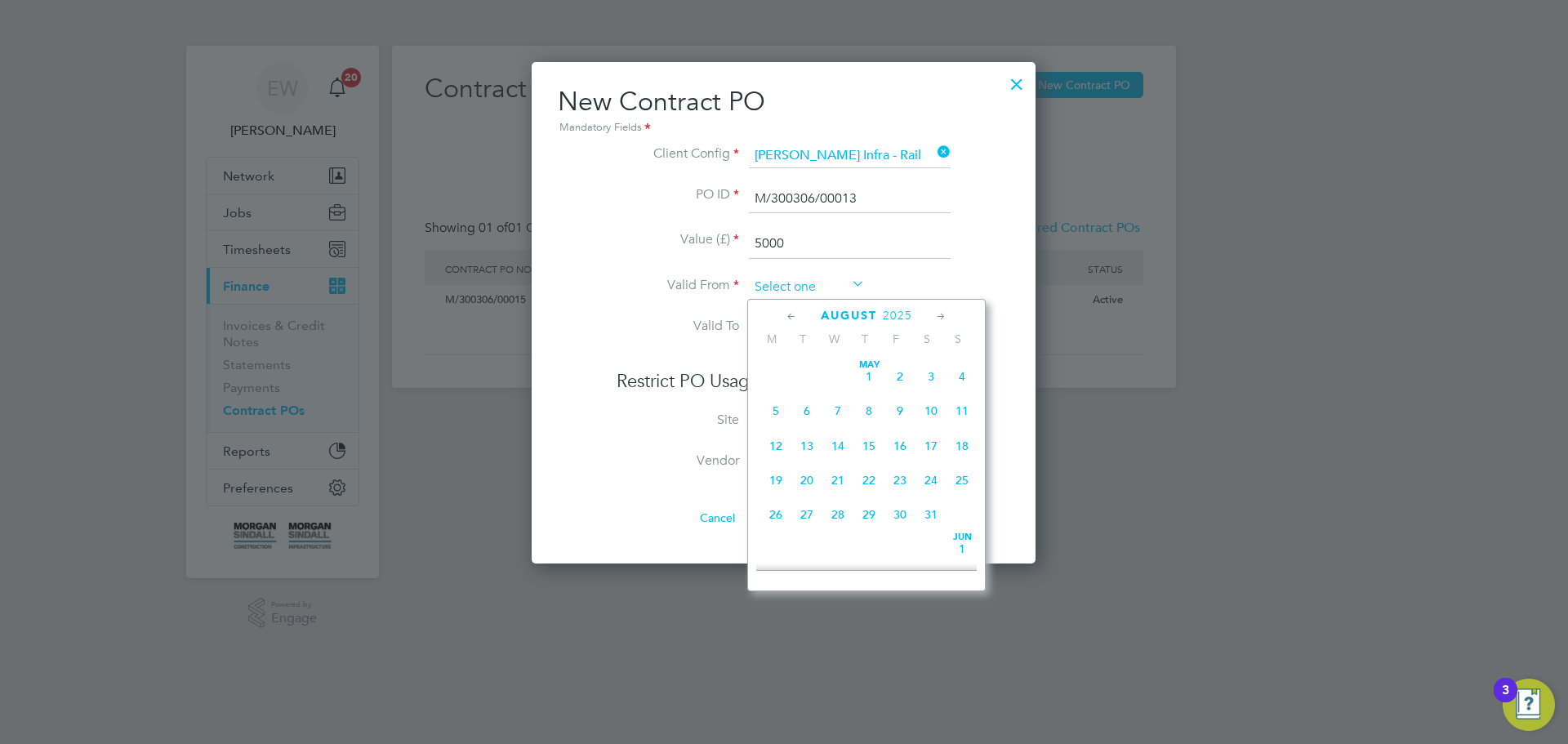
scroll to position [636, 0]
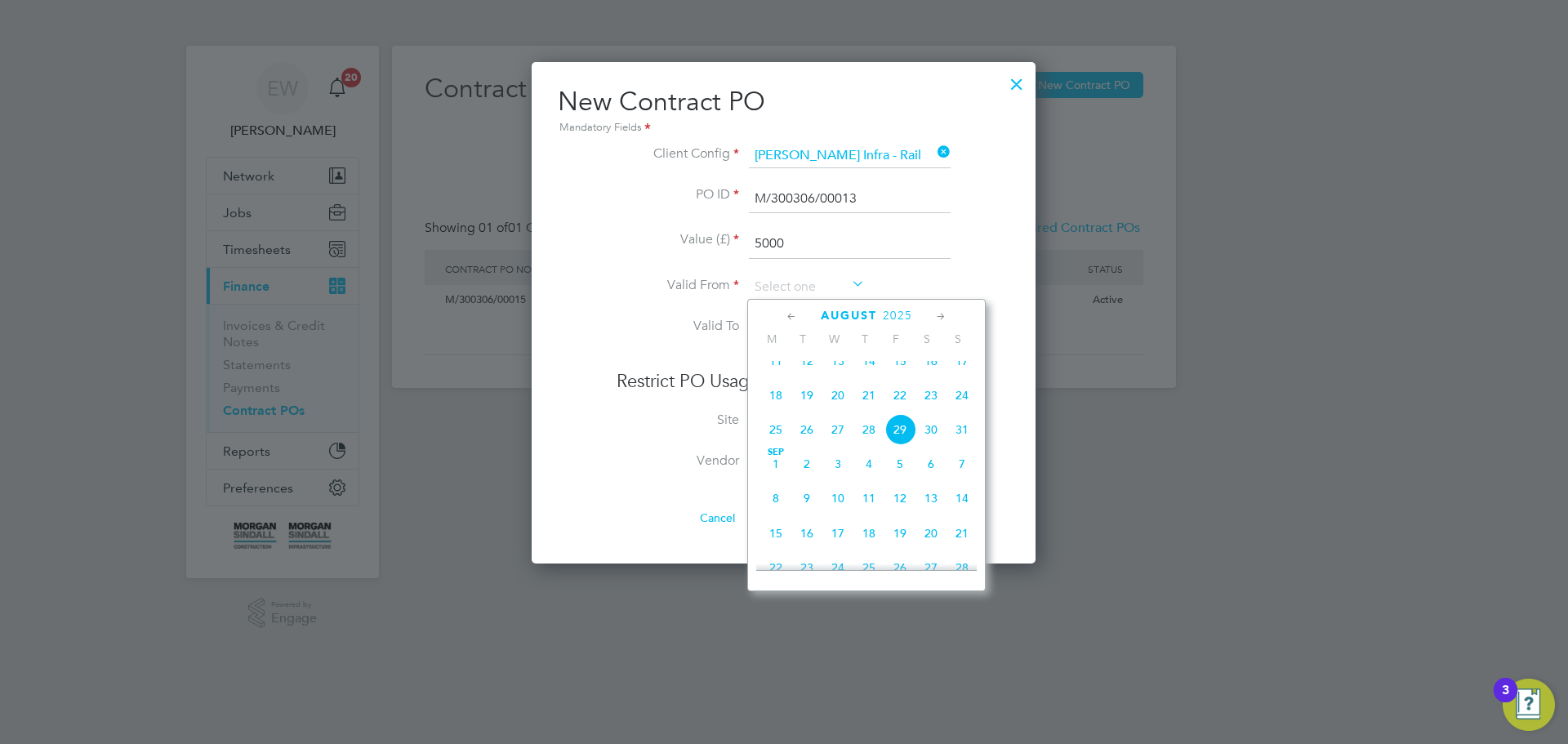
click at [777, 406] on span "18" at bounding box center [775, 394] width 31 height 31
type input "18 Aug 2025"
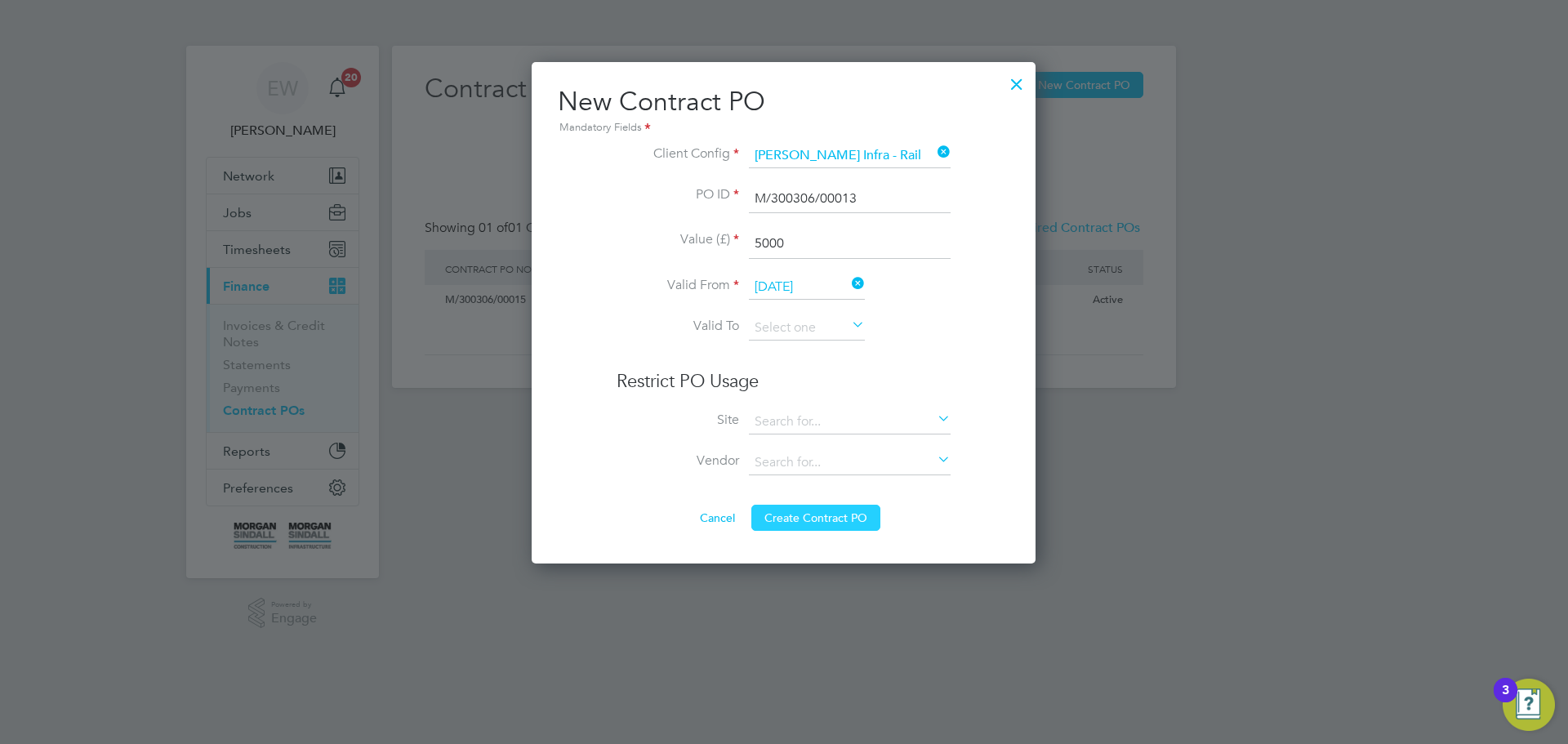
click at [820, 519] on button "Create Contract PO" at bounding box center [816, 518] width 130 height 26
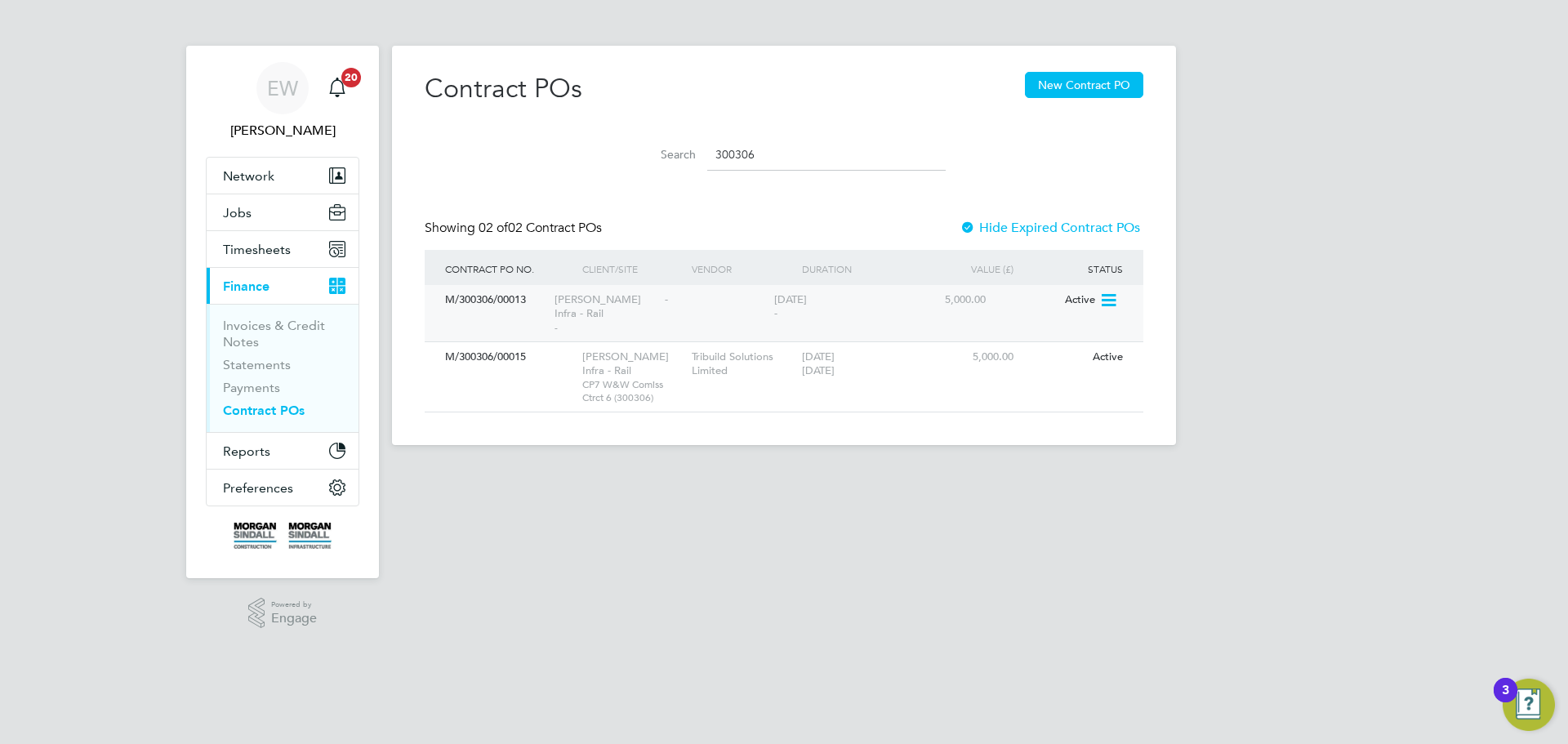
click at [1113, 301] on icon at bounding box center [1108, 301] width 16 height 20
click at [1087, 337] on li "Edit PO" at bounding box center [1085, 338] width 61 height 23
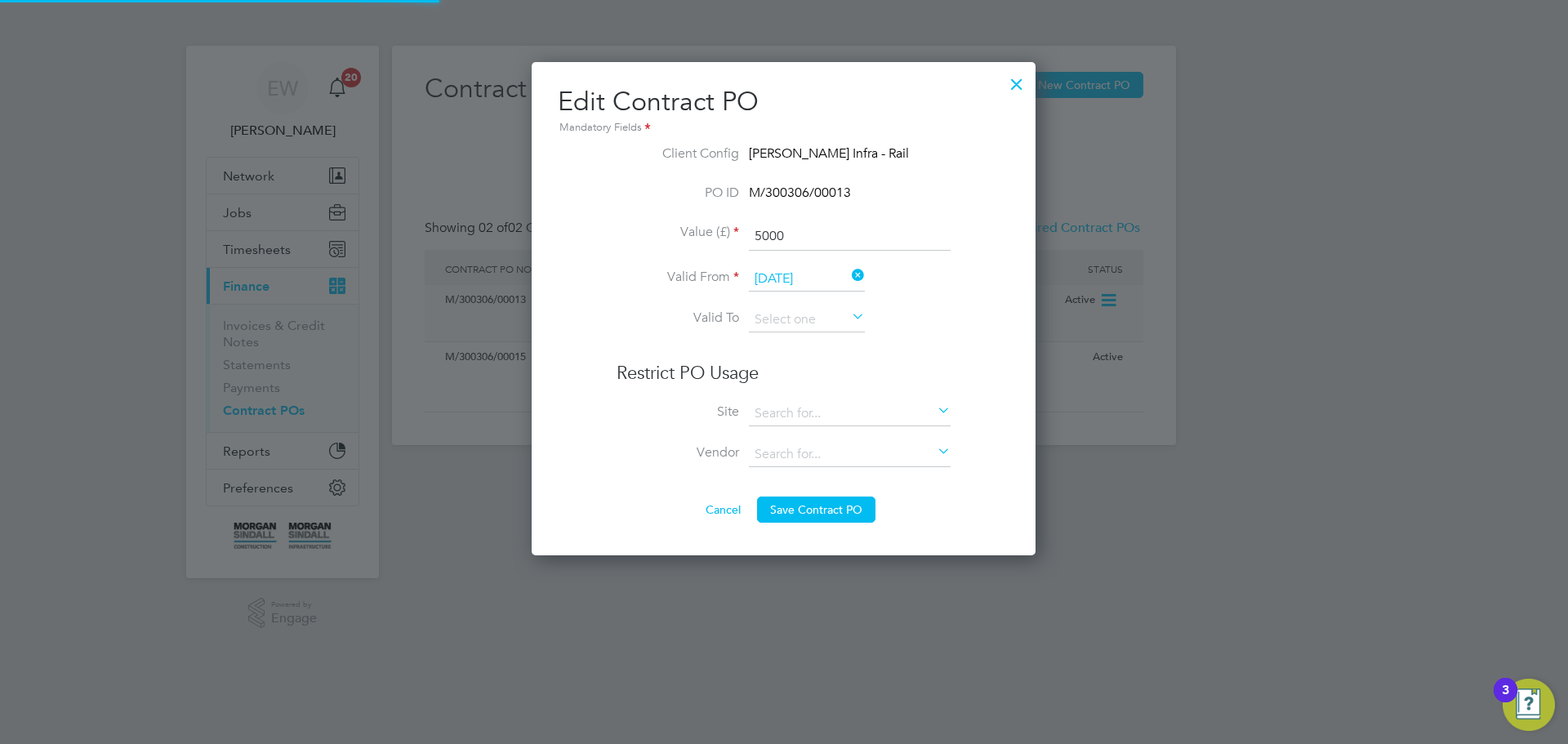
scroll to position [495, 505]
click at [846, 406] on input at bounding box center [850, 413] width 202 height 25
click at [855, 428] on li "CP7 W&W Comiss Ctrct 6 ( 300306 )" at bounding box center [850, 437] width 203 height 22
type input "CP7 W&W Comiss Ctrct 6 (300306)"
click at [829, 452] on input at bounding box center [850, 454] width 202 height 25
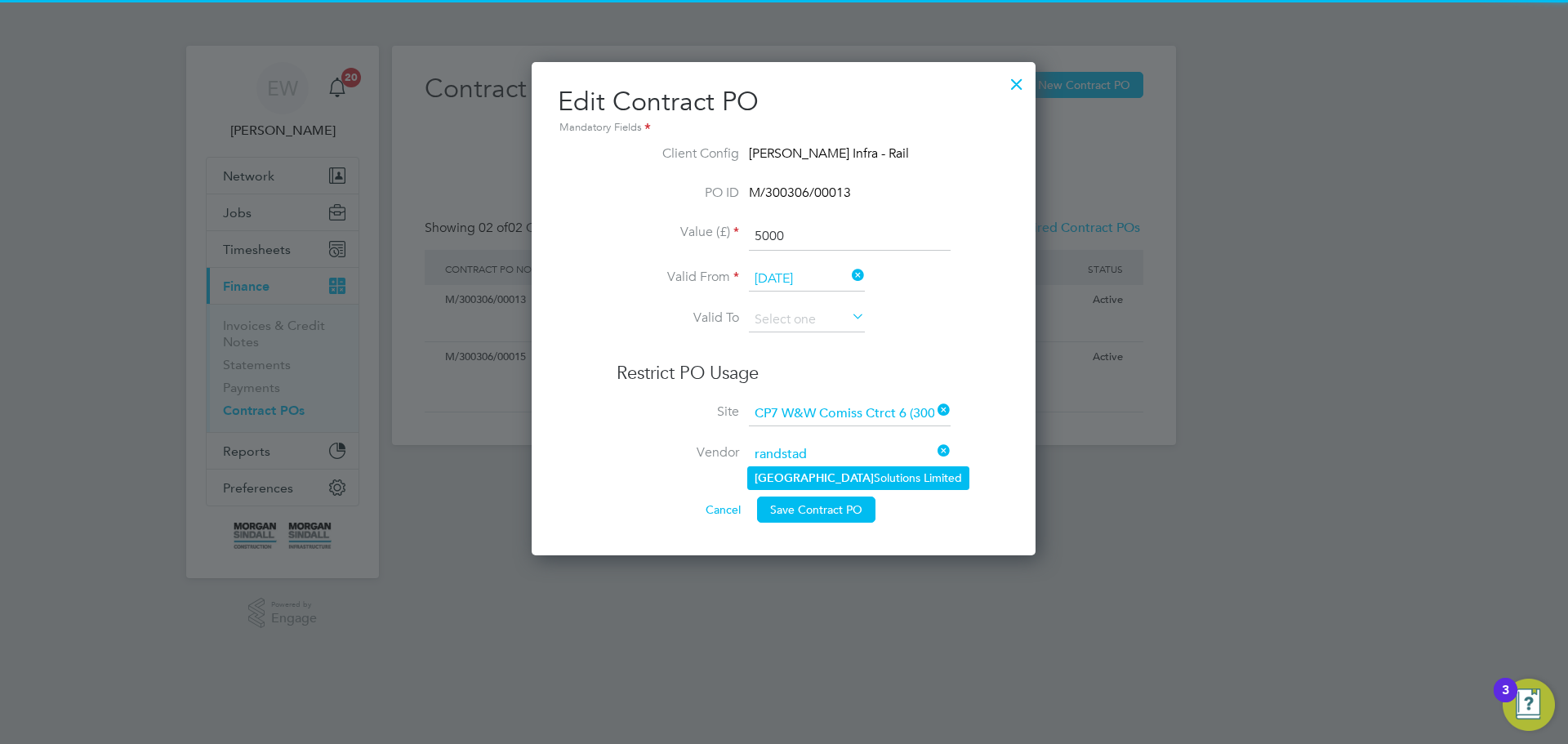
click at [833, 474] on li "Randstad Solutions Limited" at bounding box center [858, 478] width 220 height 22
type input "Randstad Solutions Limited"
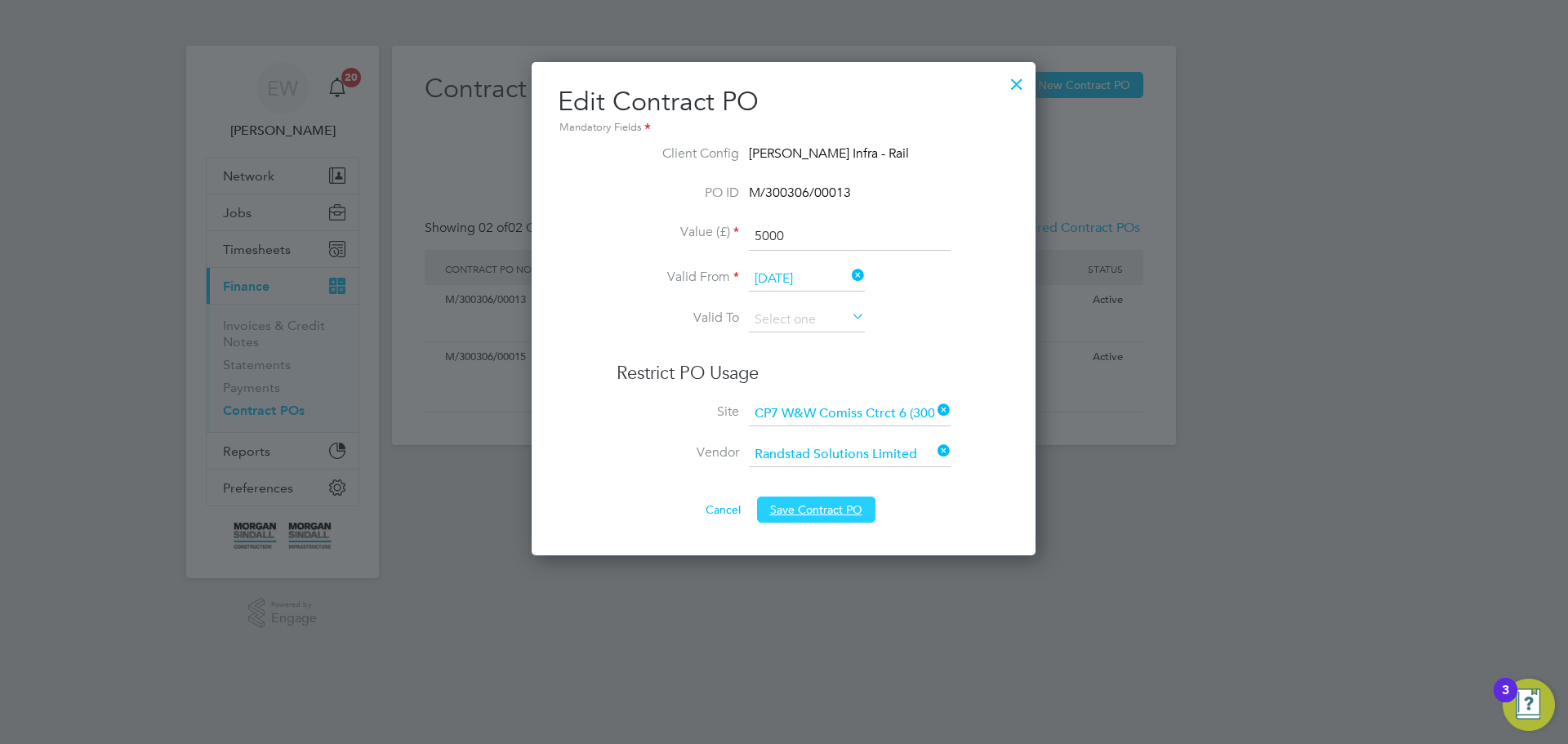
click at [836, 512] on button "Save Contract PO" at bounding box center [816, 510] width 119 height 26
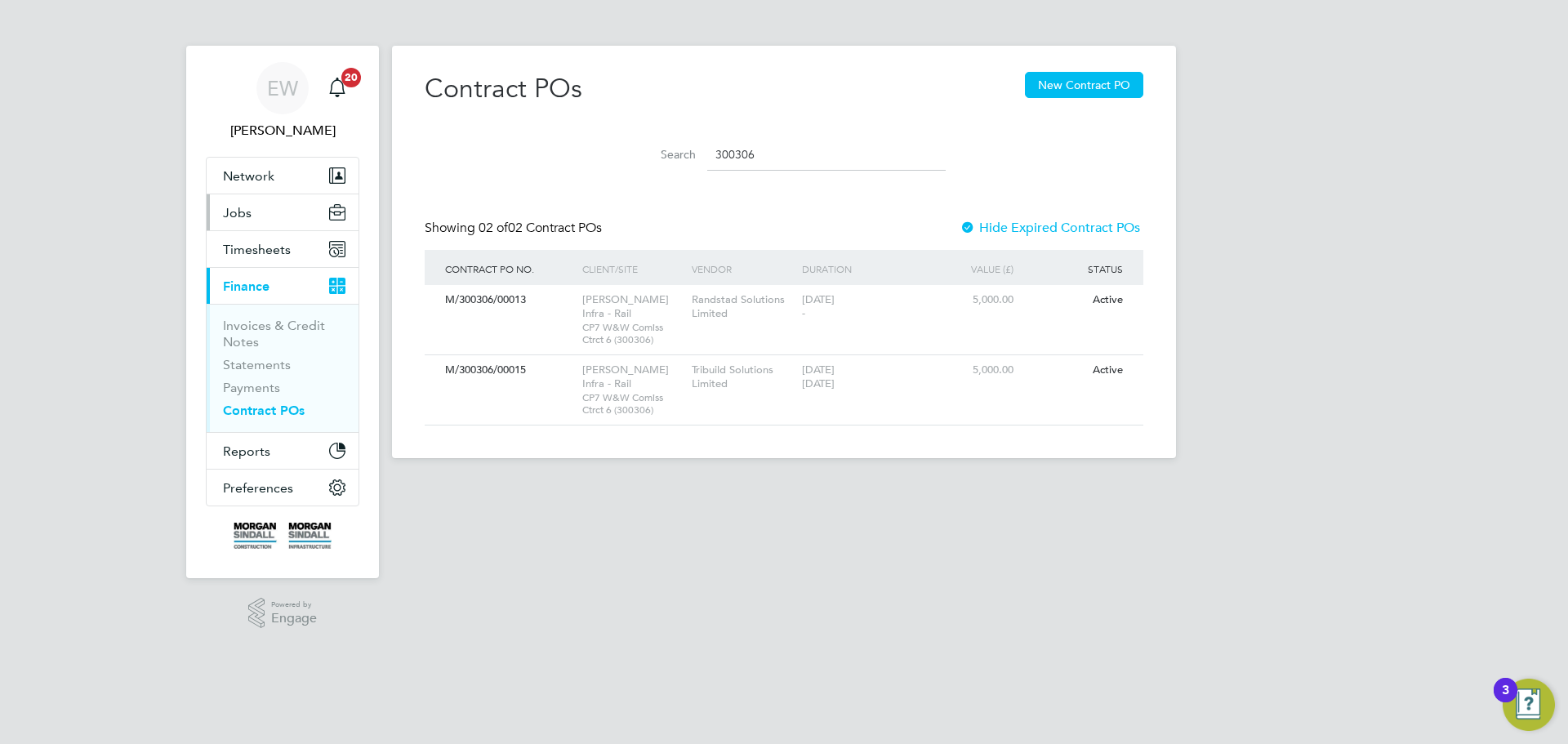
click at [246, 214] on span "Jobs" at bounding box center [237, 213] width 29 height 16
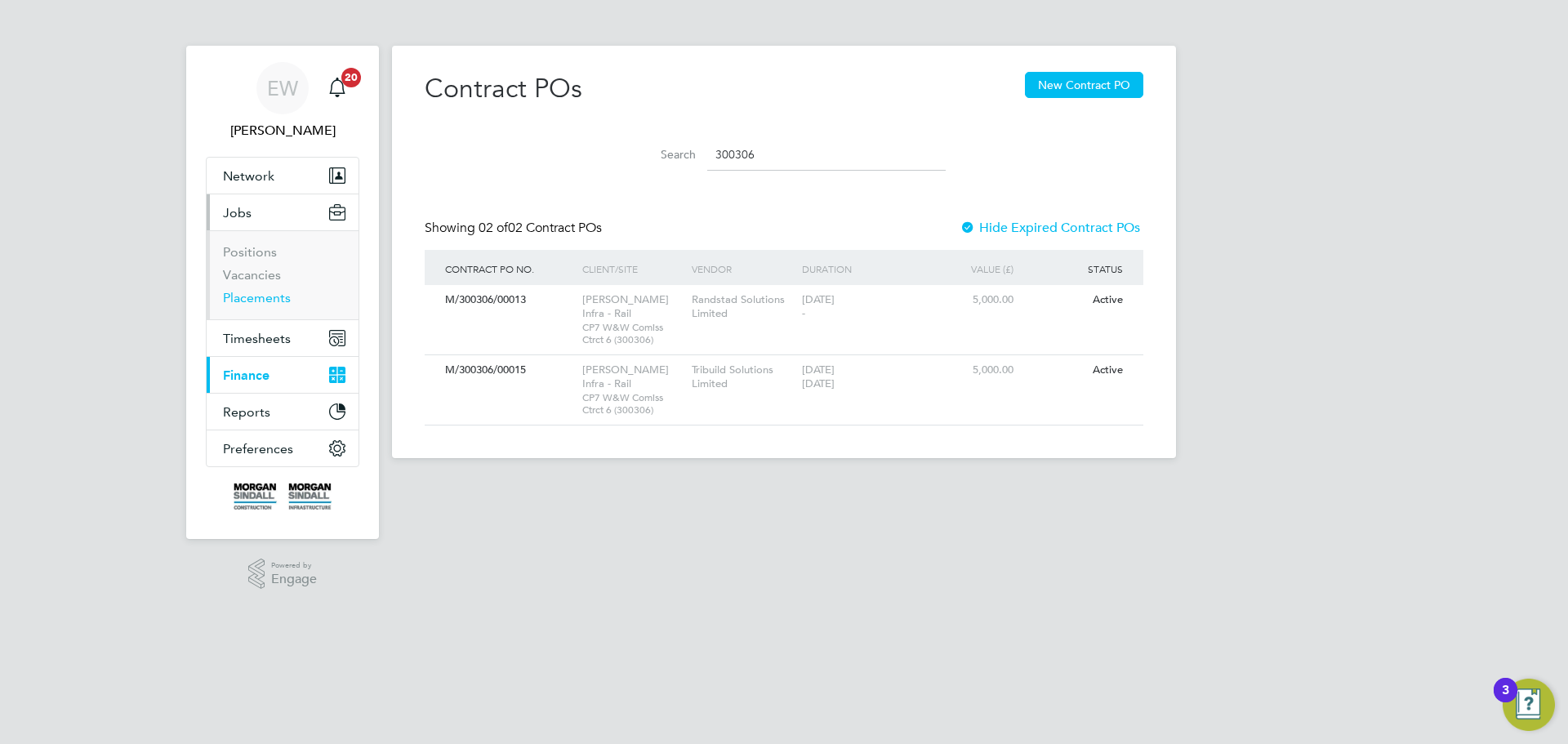
click at [257, 301] on link "Placements" at bounding box center [257, 298] width 68 height 16
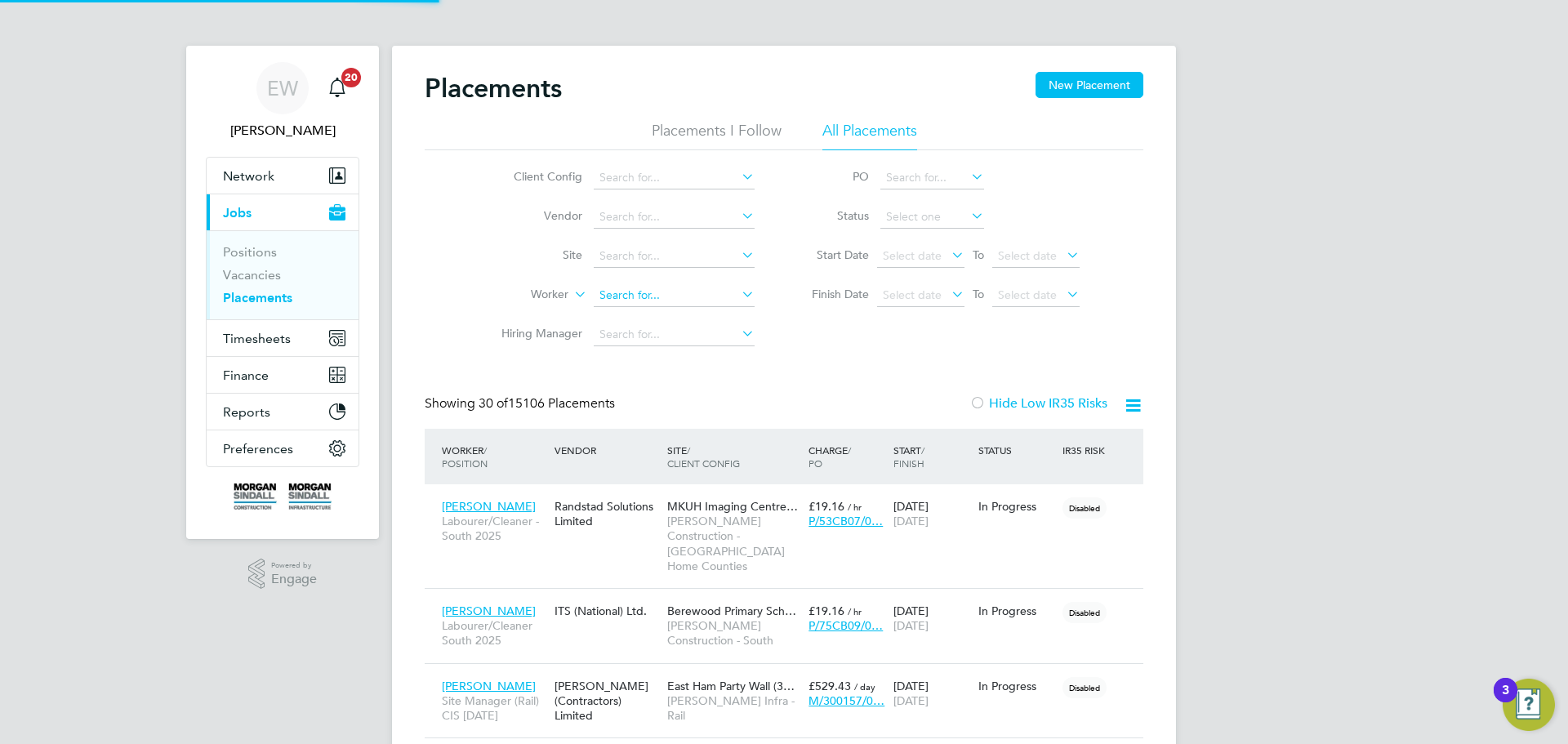
click at [608, 289] on input at bounding box center [674, 295] width 161 height 23
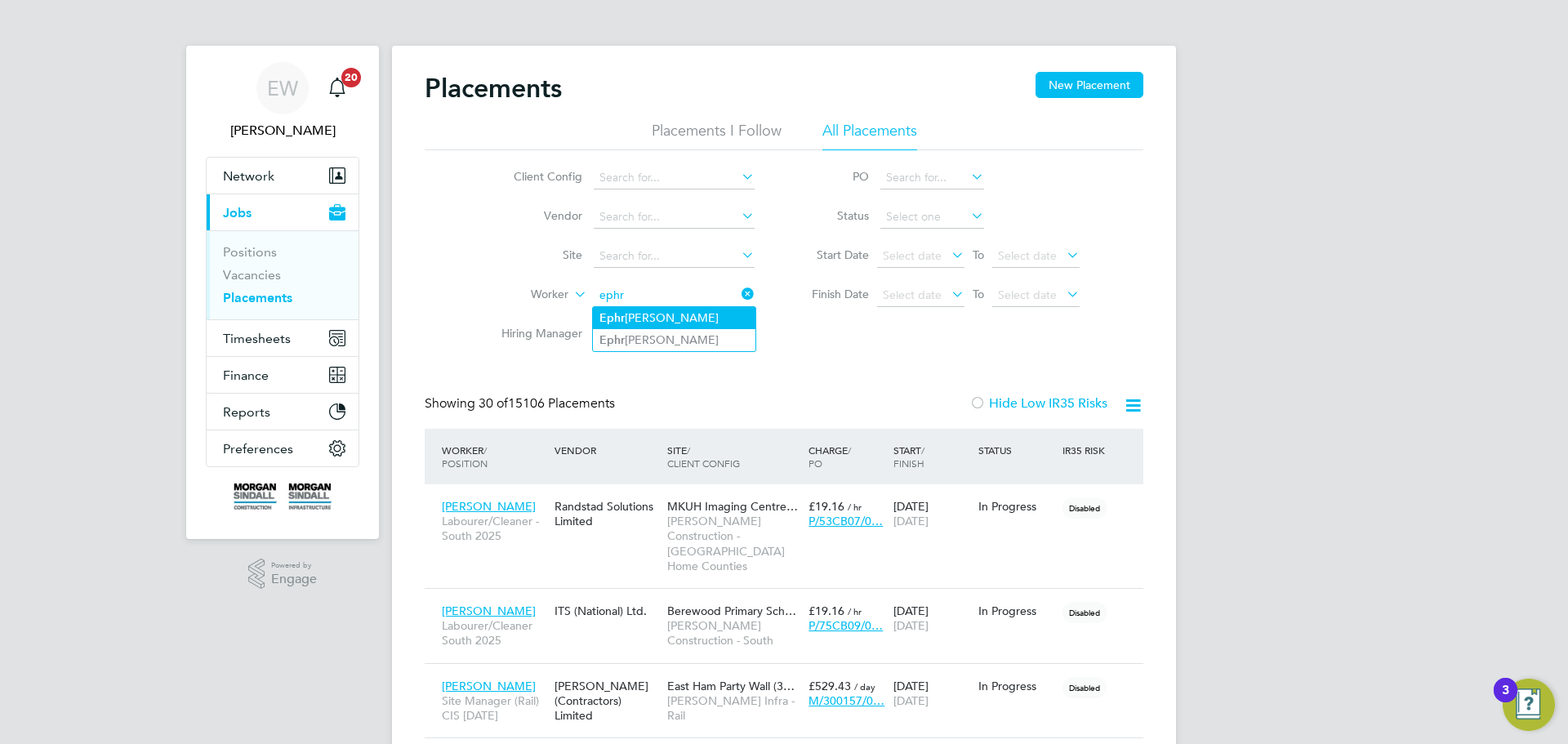
click at [664, 315] on li "Ephr aim Chinungu" at bounding box center [673, 318] width 162 height 22
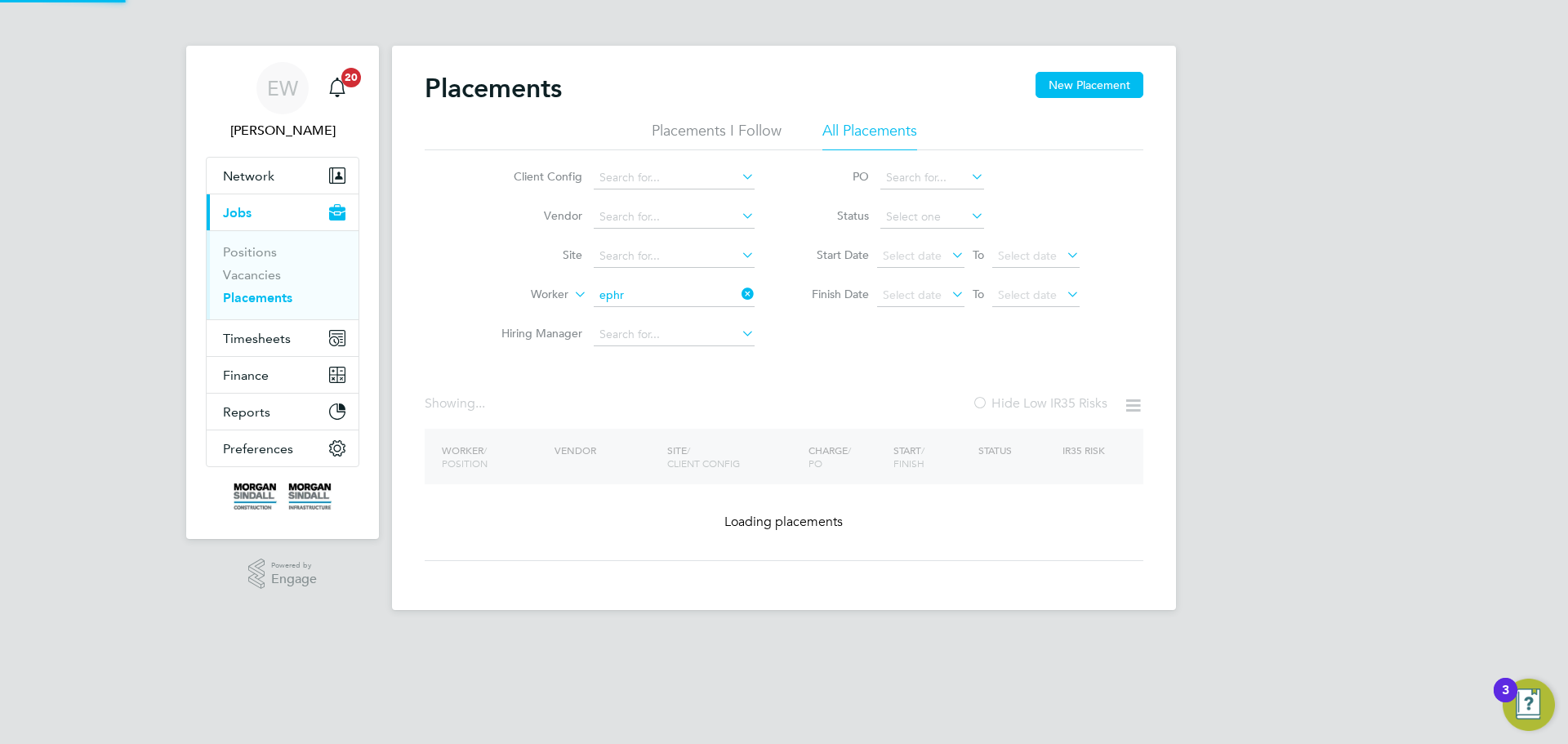
type input "Ephraim Chinungu"
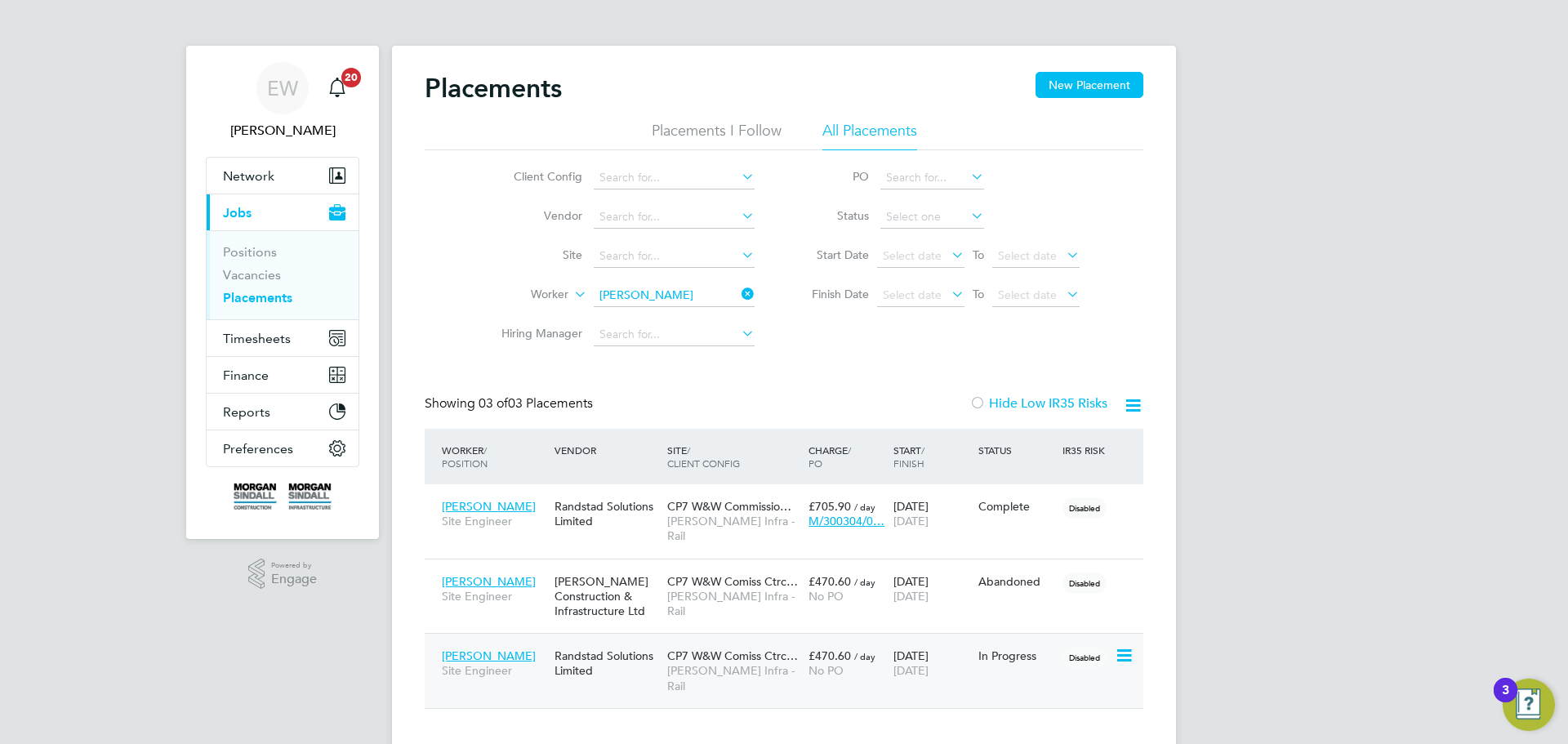
click at [715, 647] on div "CP7 W&W Comiss Ctrc… Morgan Sindall Infra - Rail" at bounding box center [734, 670] width 141 height 61
click at [258, 273] on link "Vacancies" at bounding box center [252, 275] width 58 height 16
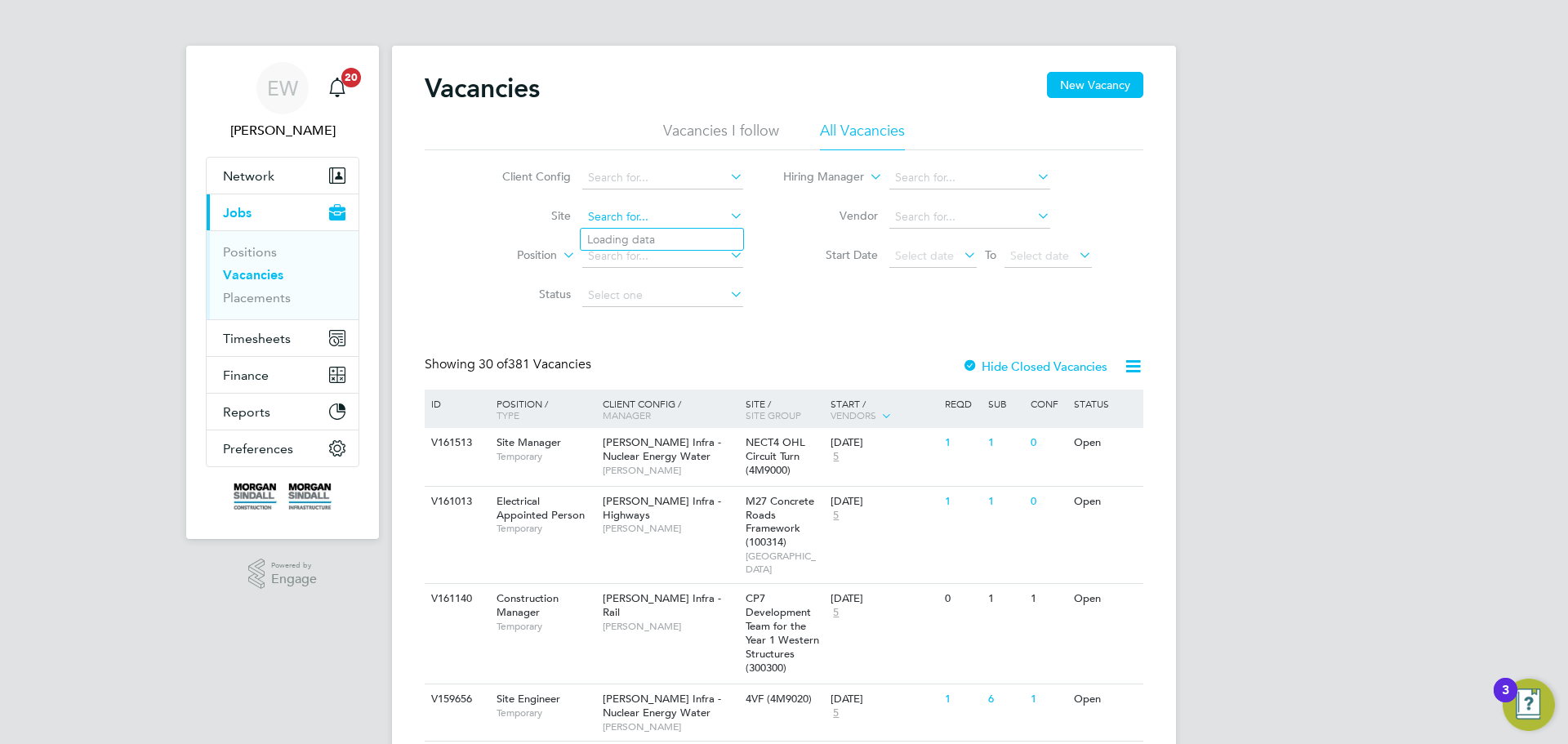
click at [642, 215] on input at bounding box center [663, 217] width 161 height 23
type input "infra - h"
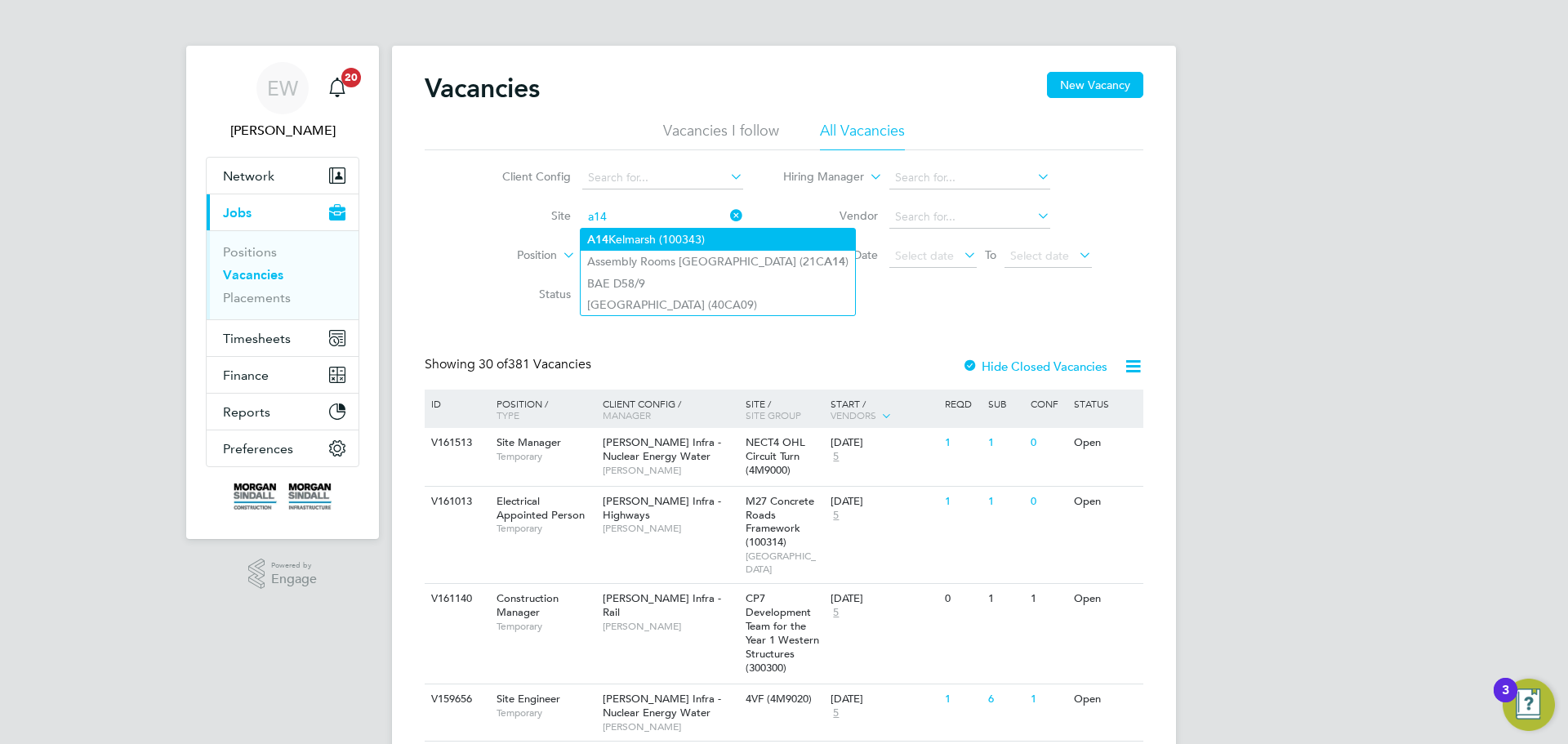
click at [612, 244] on li "A14 Kelmarsh (100343)" at bounding box center [717, 240] width 274 height 22
type input "A14 Kelmarsh (100343)"
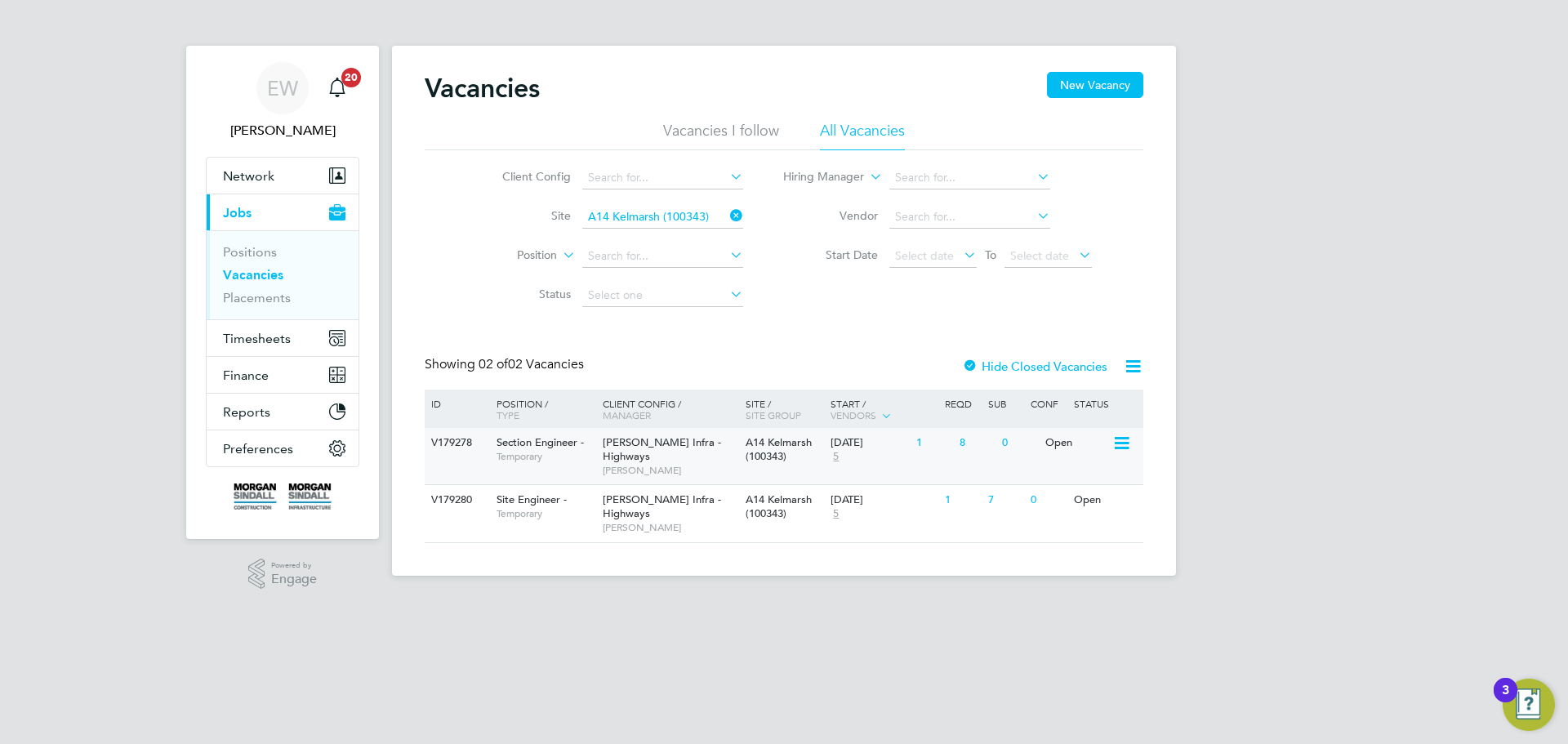
click at [702, 446] on span "[PERSON_NAME] Infra - Highways" at bounding box center [661, 449] width 119 height 28
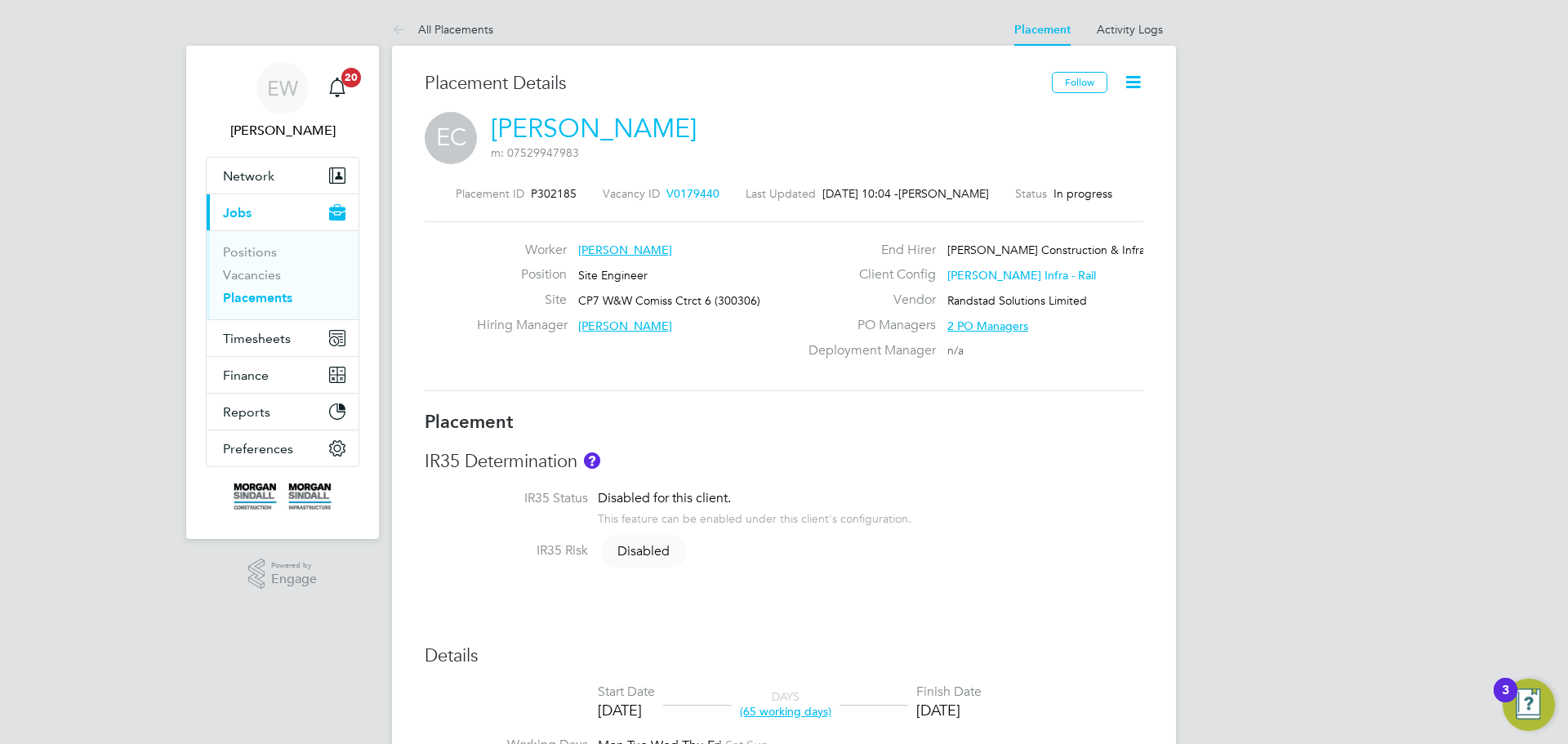
click at [1137, 88] on icon at bounding box center [1133, 82] width 20 height 20
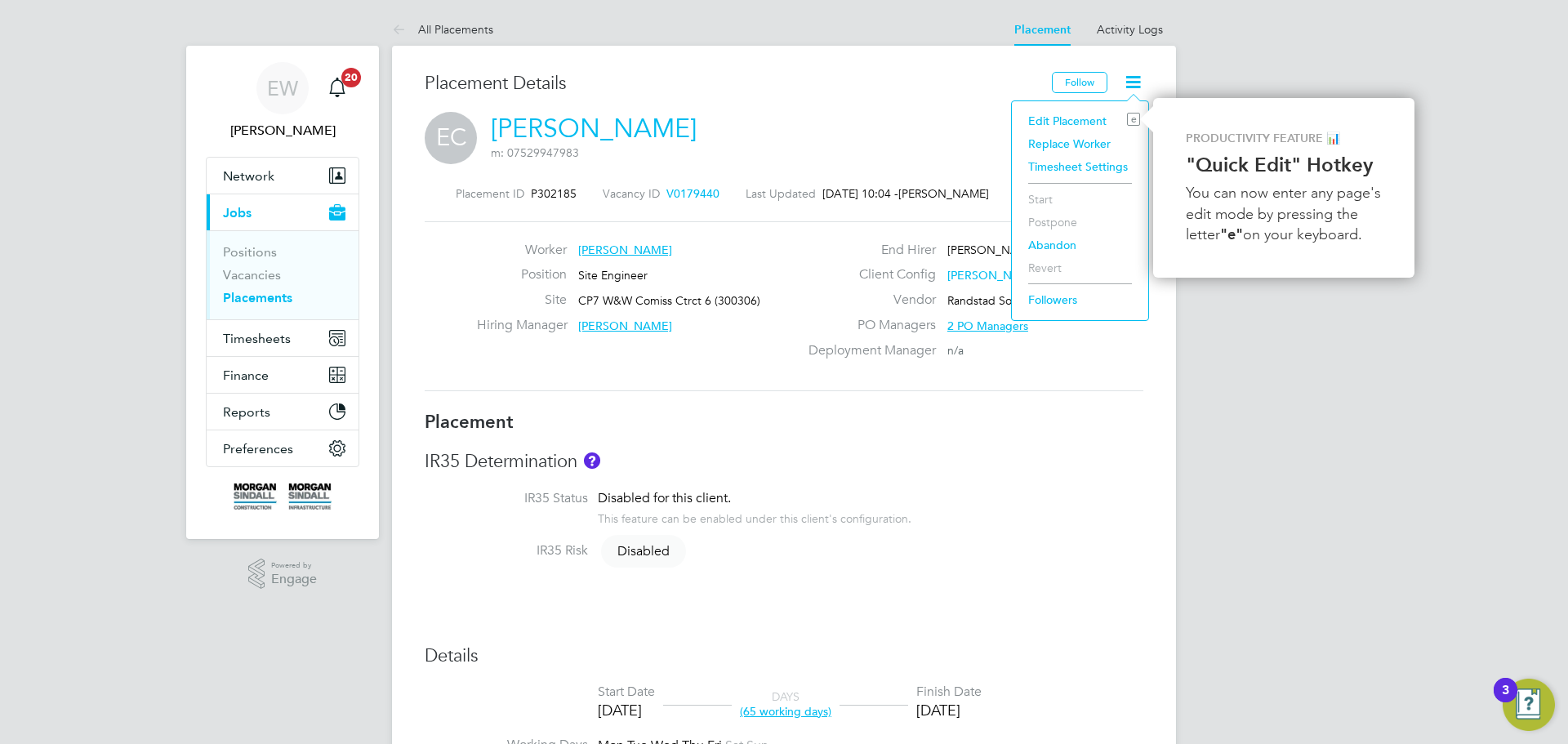
click at [1082, 121] on li "Edit Placement e" at bounding box center [1080, 121] width 121 height 23
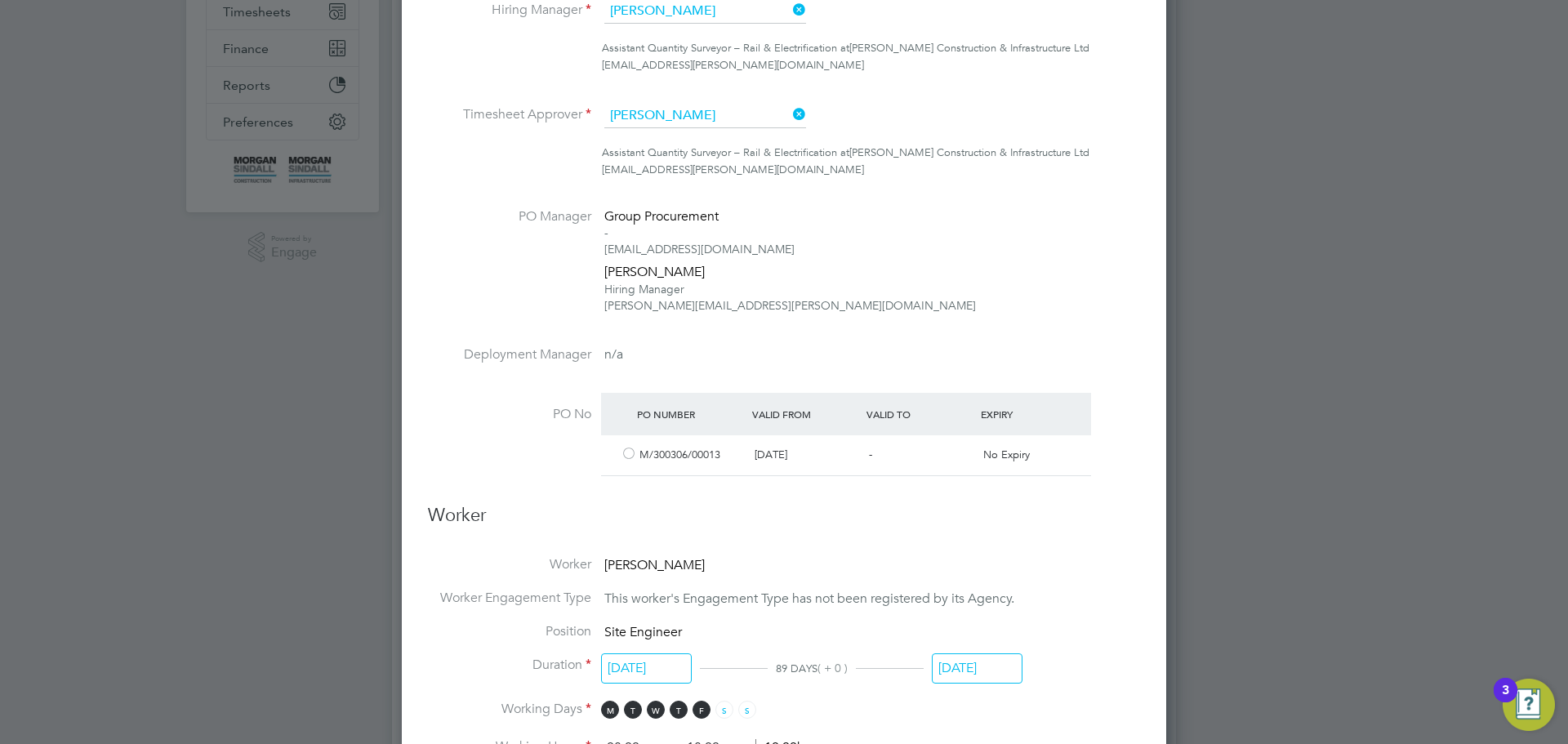
click at [626, 453] on div at bounding box center [629, 455] width 16 height 12
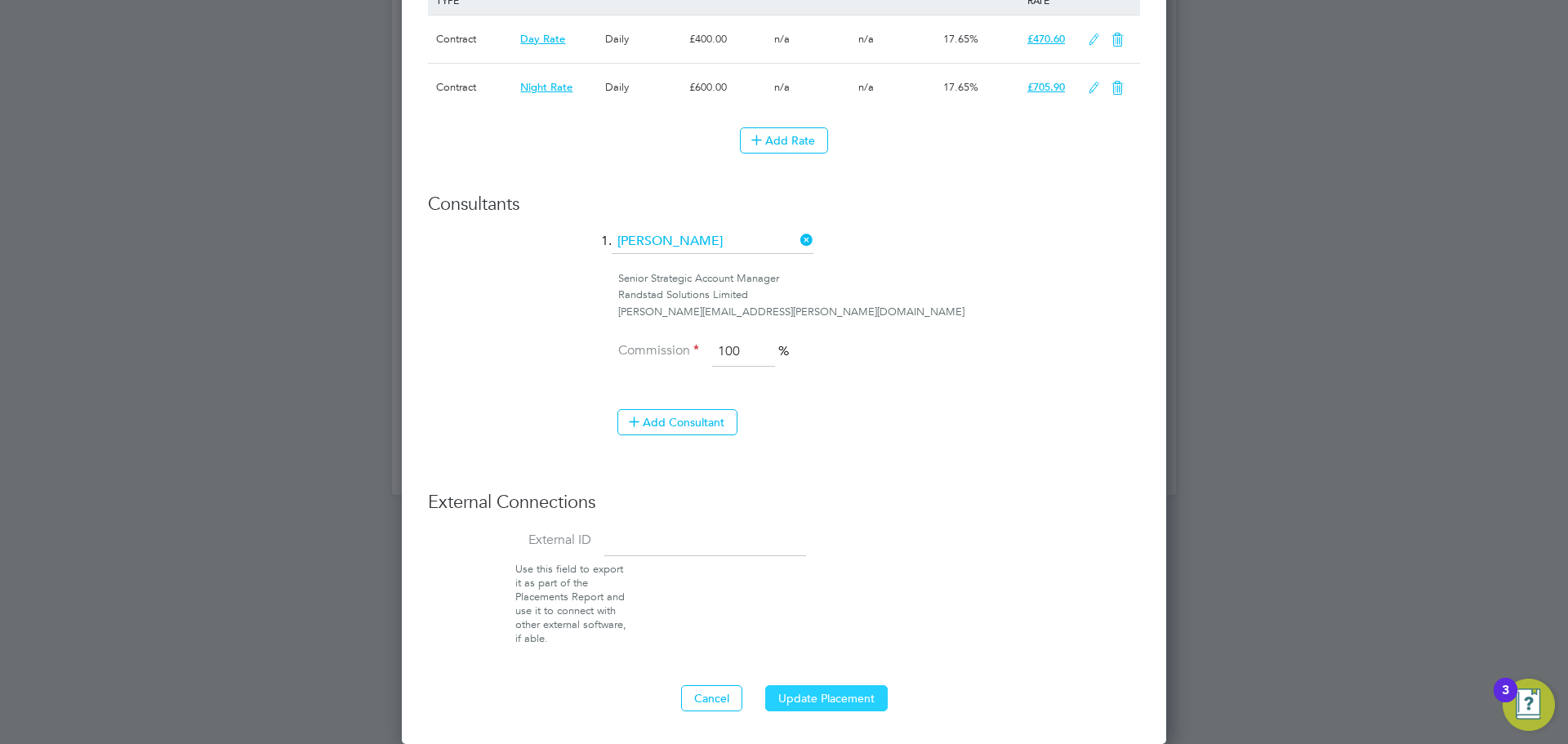
click at [818, 701] on button "Update Placement" at bounding box center [826, 698] width 123 height 26
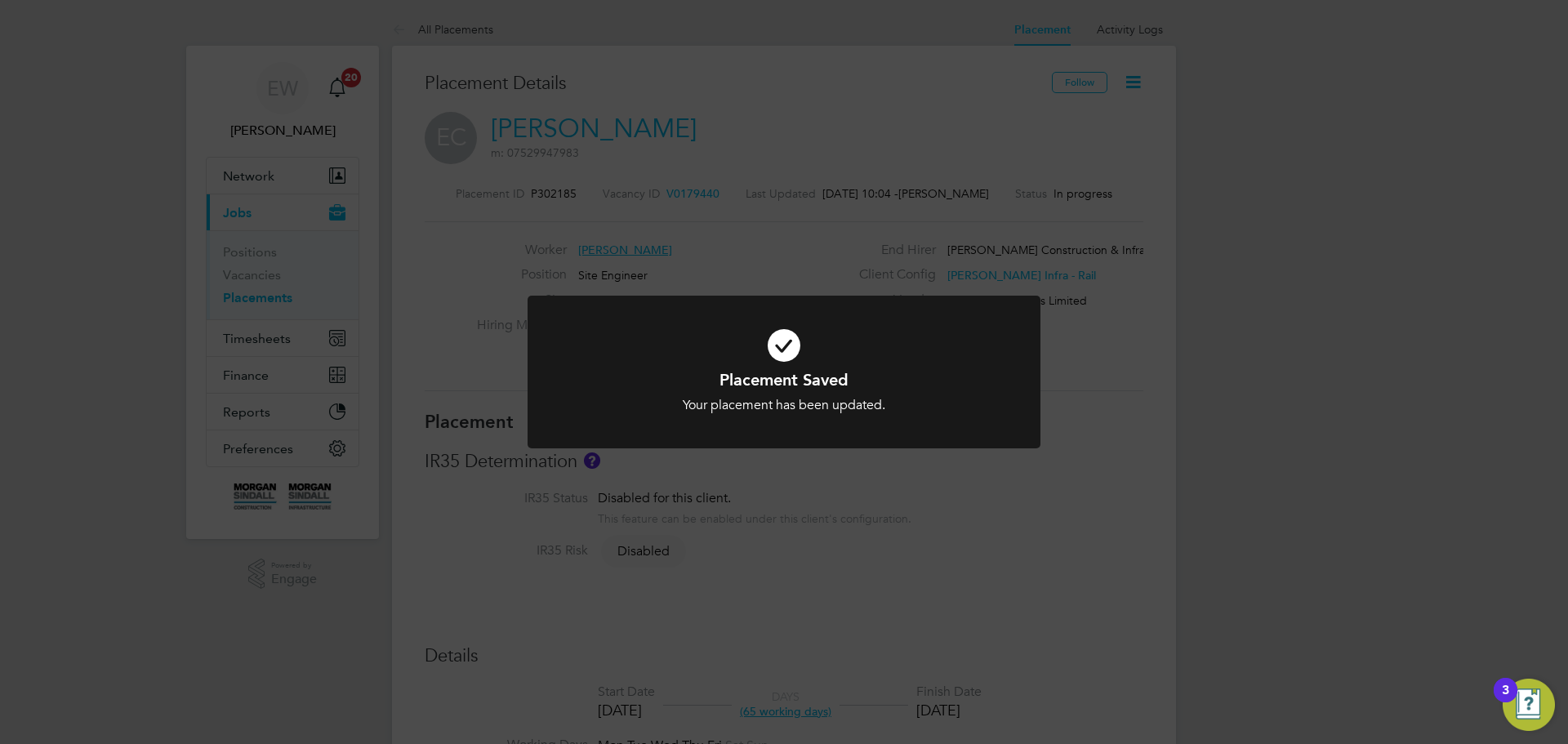
click at [823, 569] on div "Placement Saved Your placement has been updated. Cancel Okay" at bounding box center [784, 372] width 1568 height 744
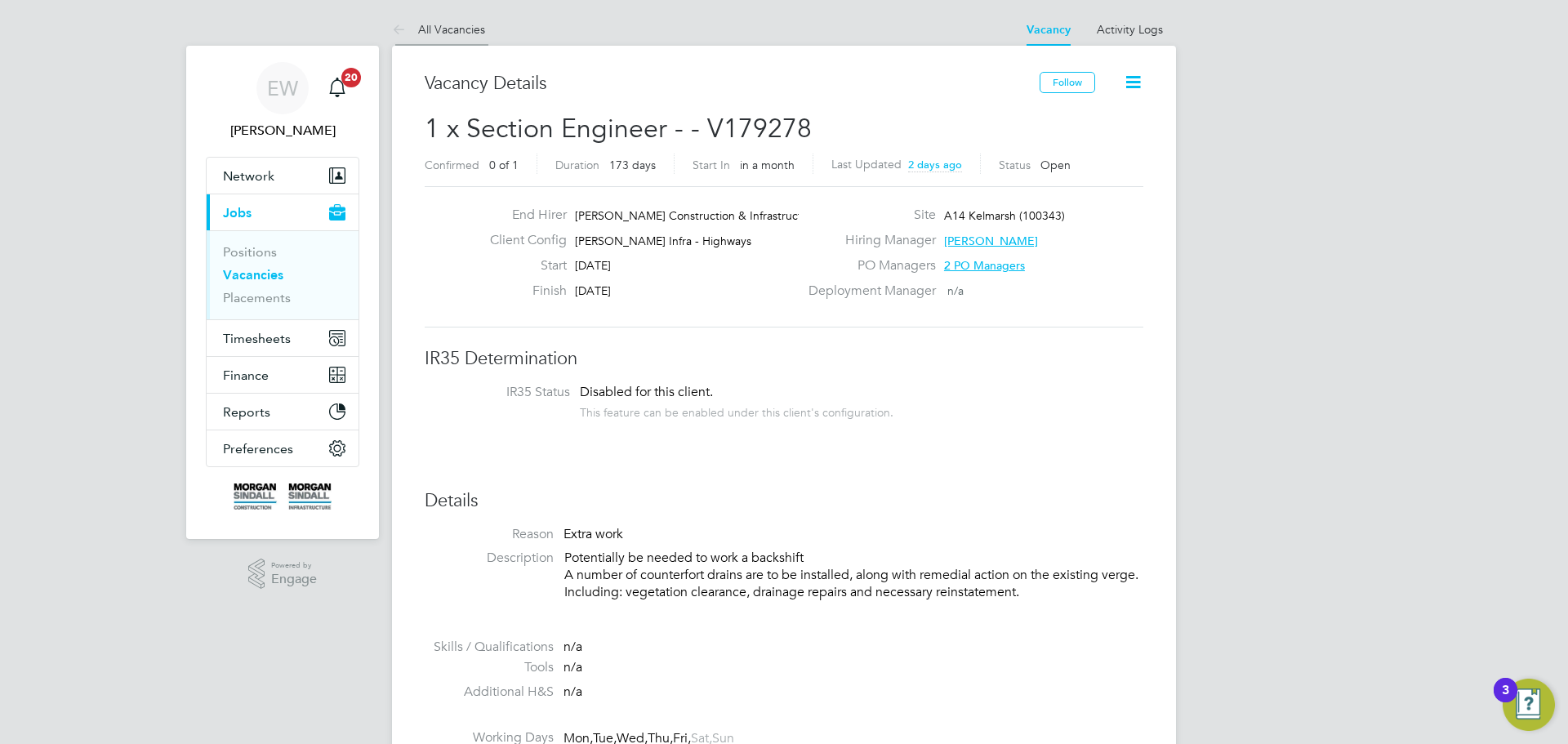
click at [396, 28] on icon at bounding box center [402, 30] width 20 height 20
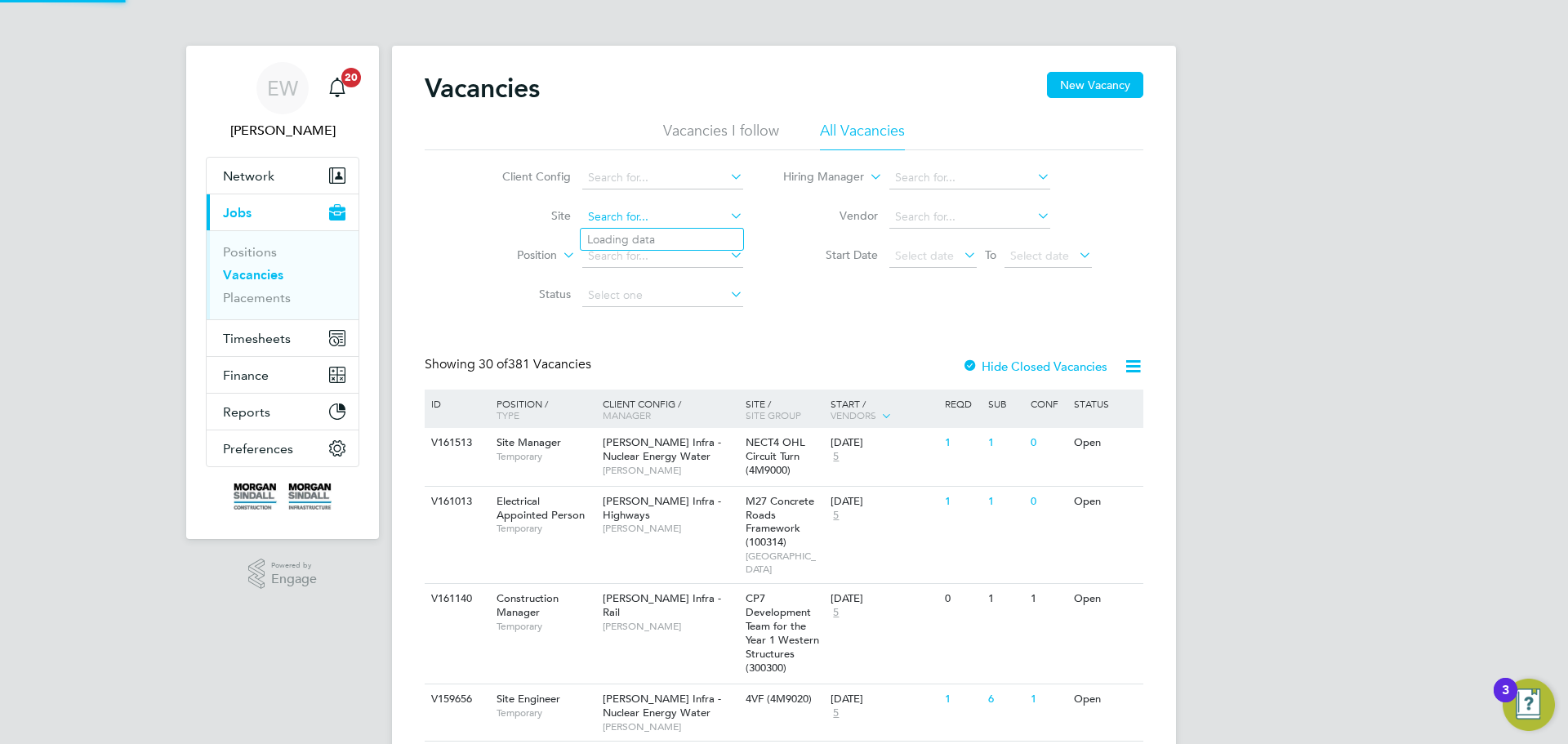
click at [606, 218] on input at bounding box center [663, 217] width 161 height 23
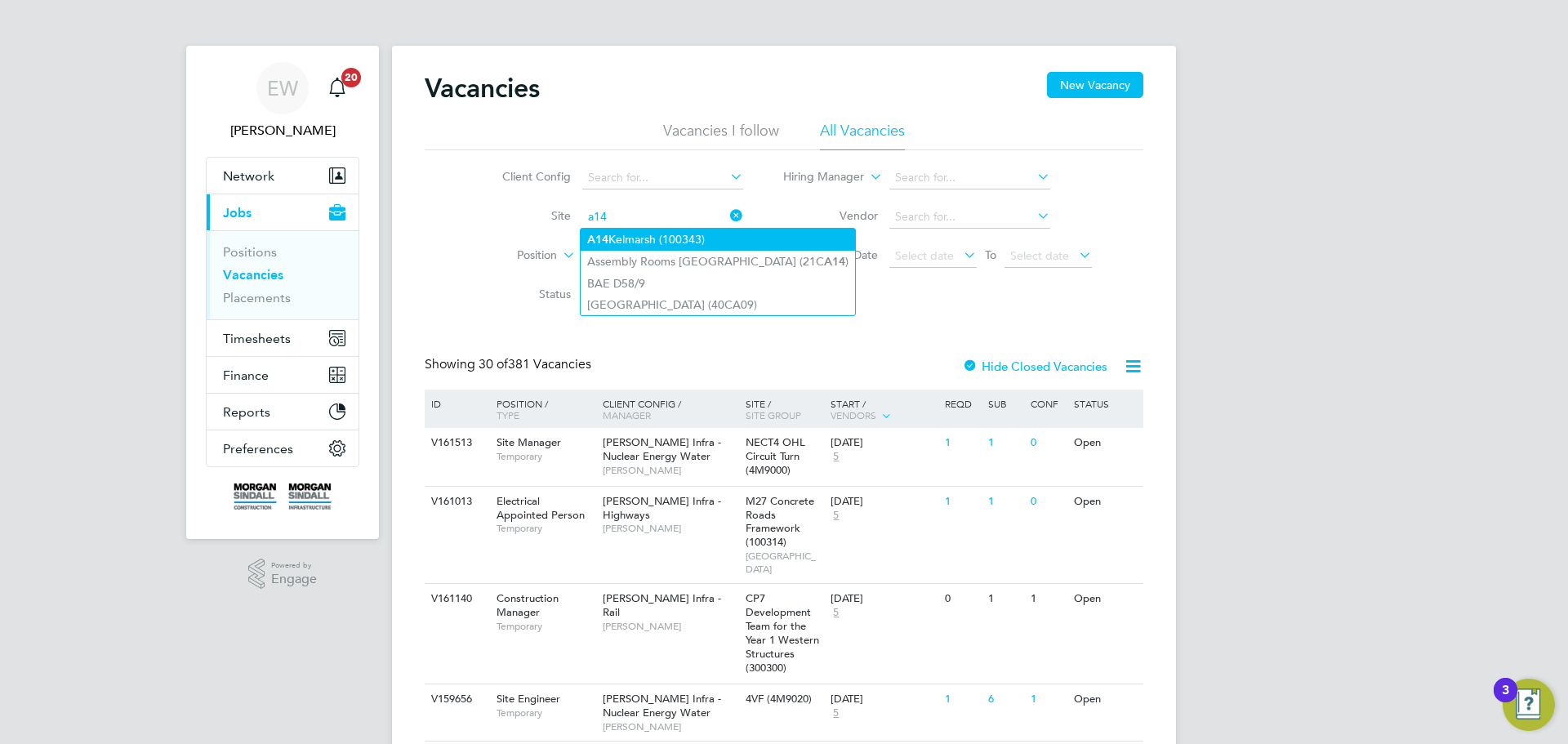
click at [673, 241] on li "A14 Kelmarsh (100343)" at bounding box center [717, 240] width 274 height 22
type input "A14 Kelmarsh (100343)"
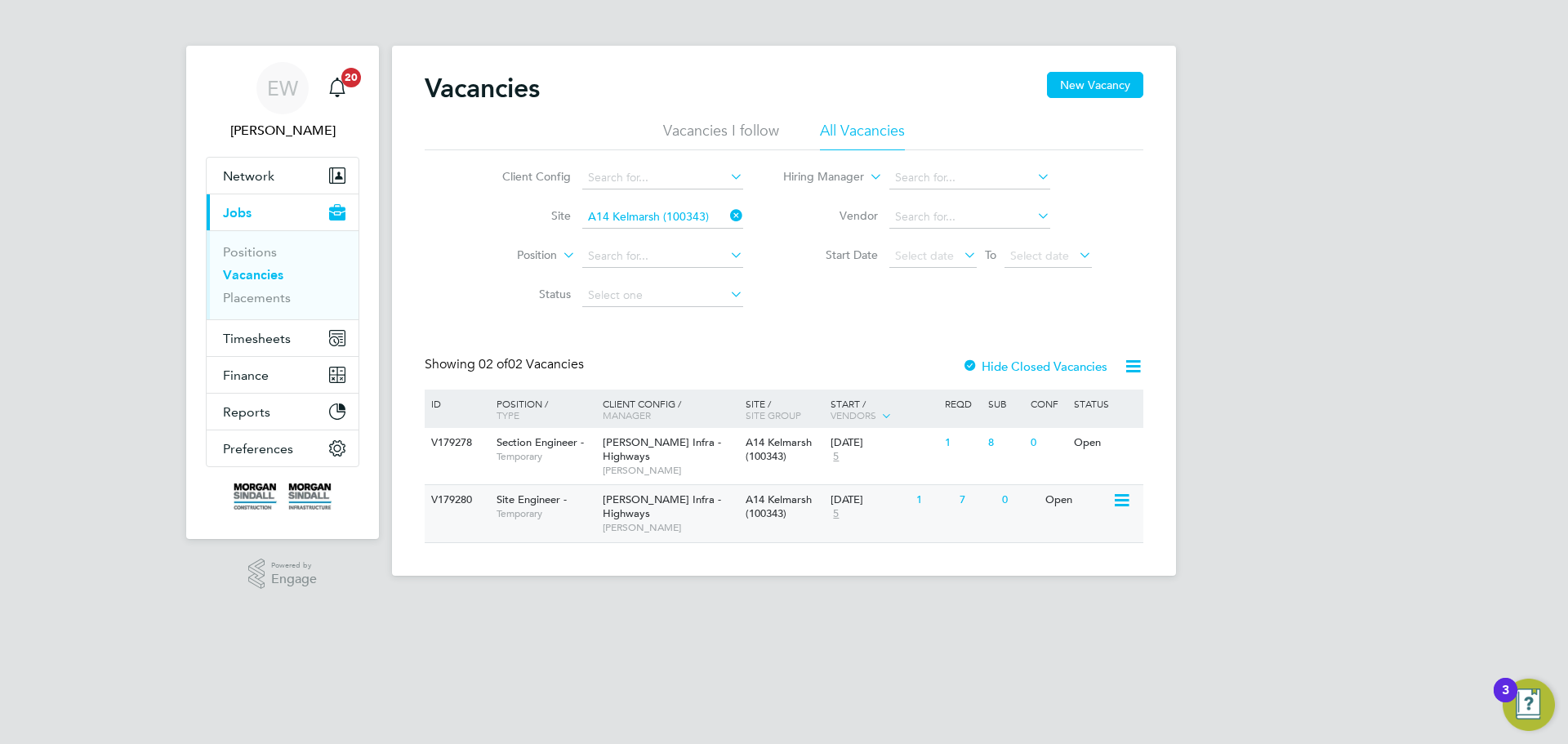
click at [664, 519] on div "Morgan Sindall Infra - Highways Rozie Reilly" at bounding box center [669, 513] width 142 height 57
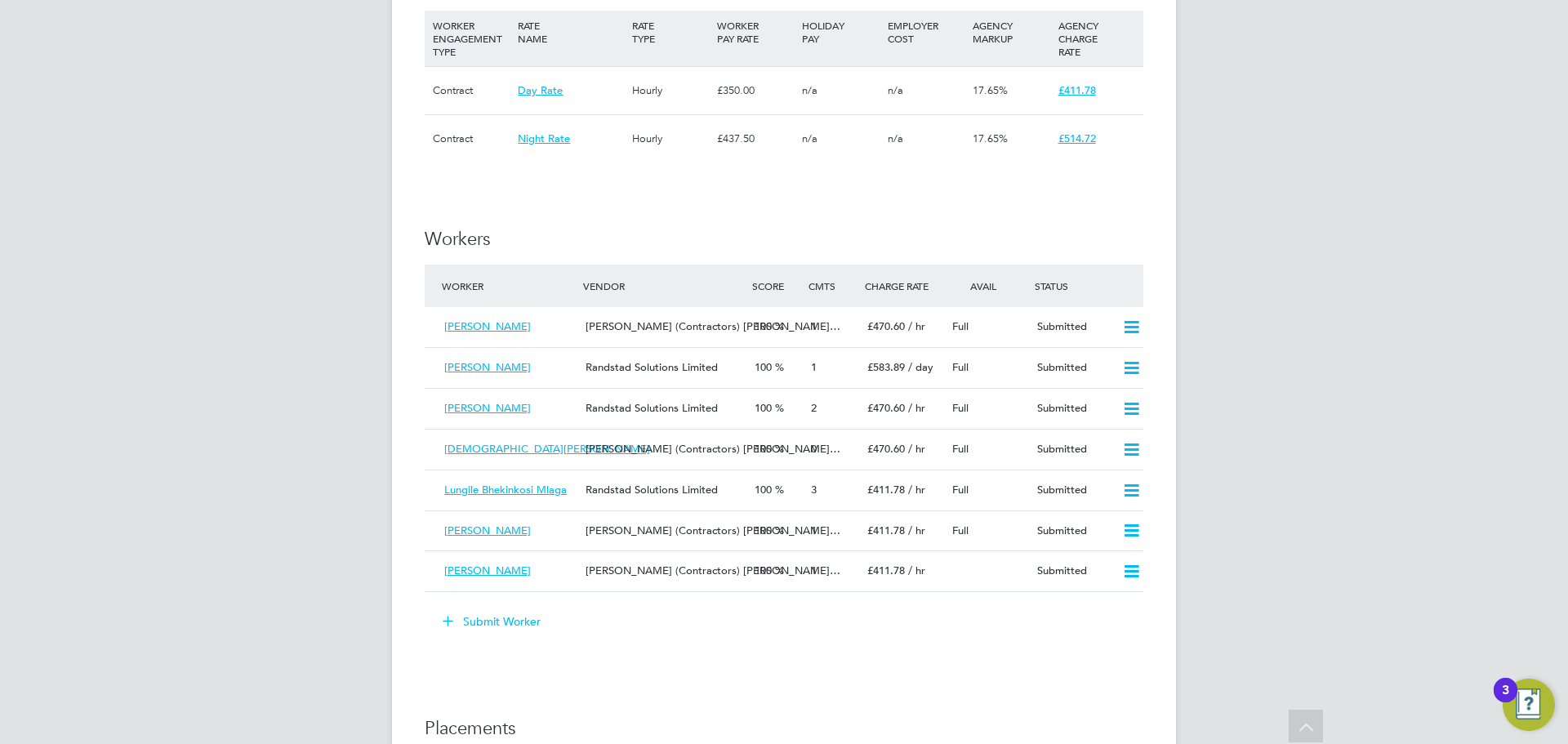
scroll to position [1143, 0]
